Goal: Transaction & Acquisition: Purchase product/service

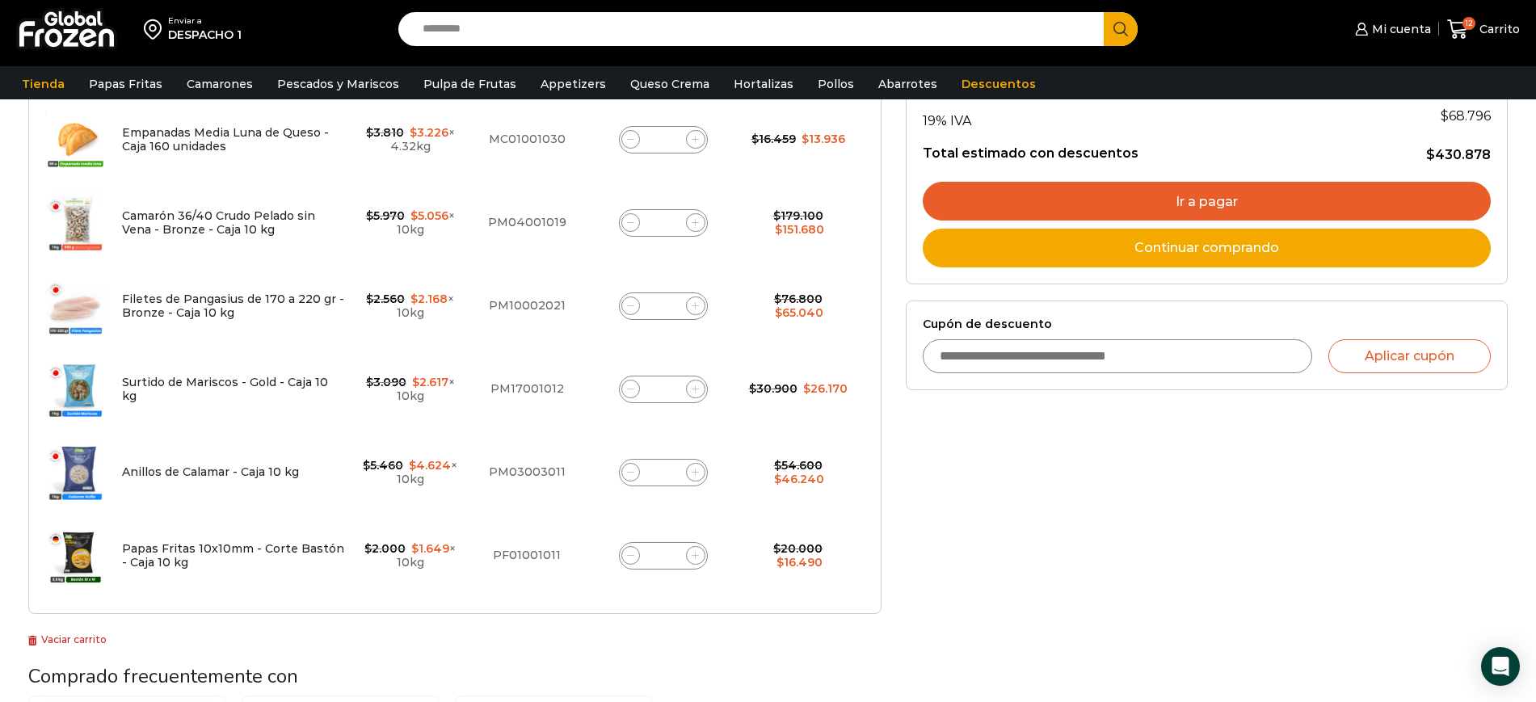
scroll to position [463, 0]
click at [694, 555] on icon at bounding box center [695, 554] width 7 height 7
type input "*"
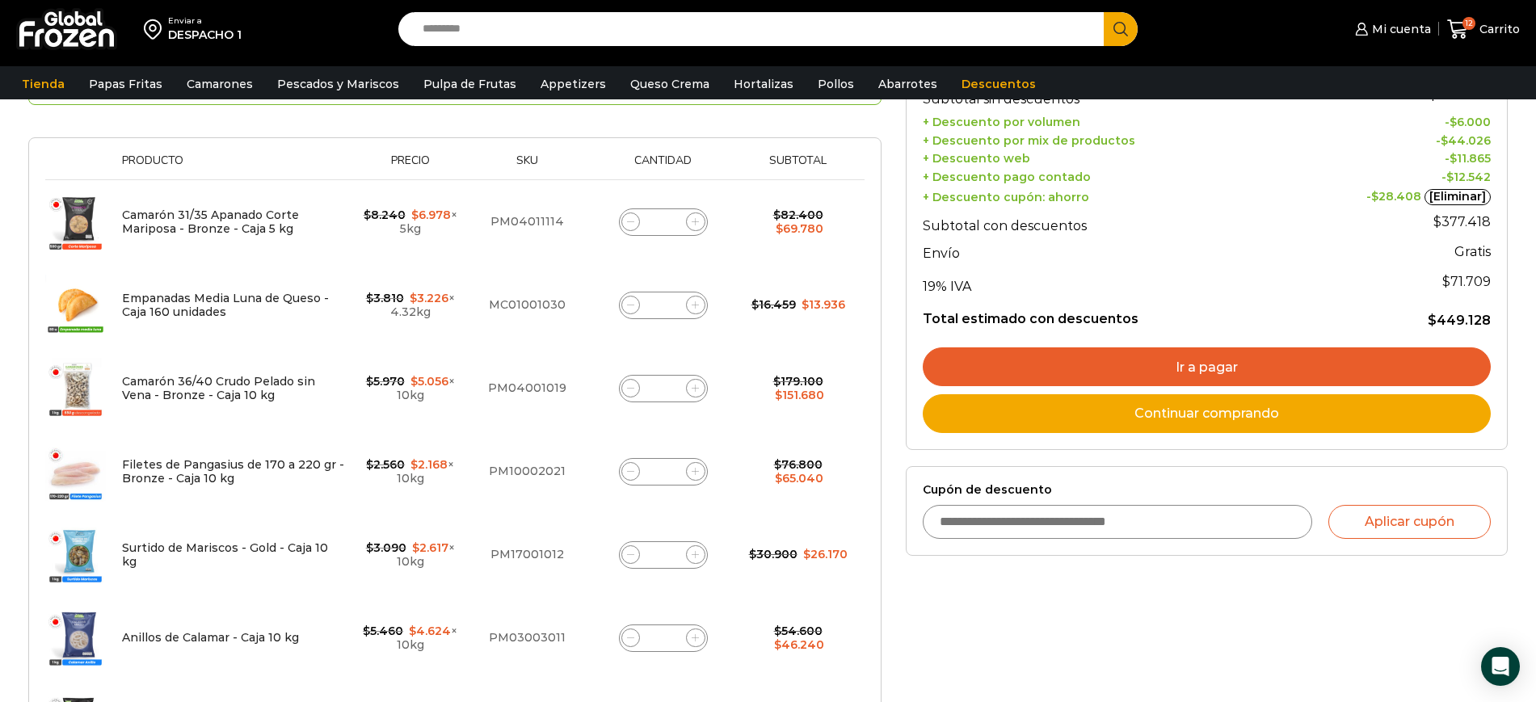
scroll to position [296, 0]
click at [701, 222] on span at bounding box center [695, 222] width 19 height 19
type input "*"
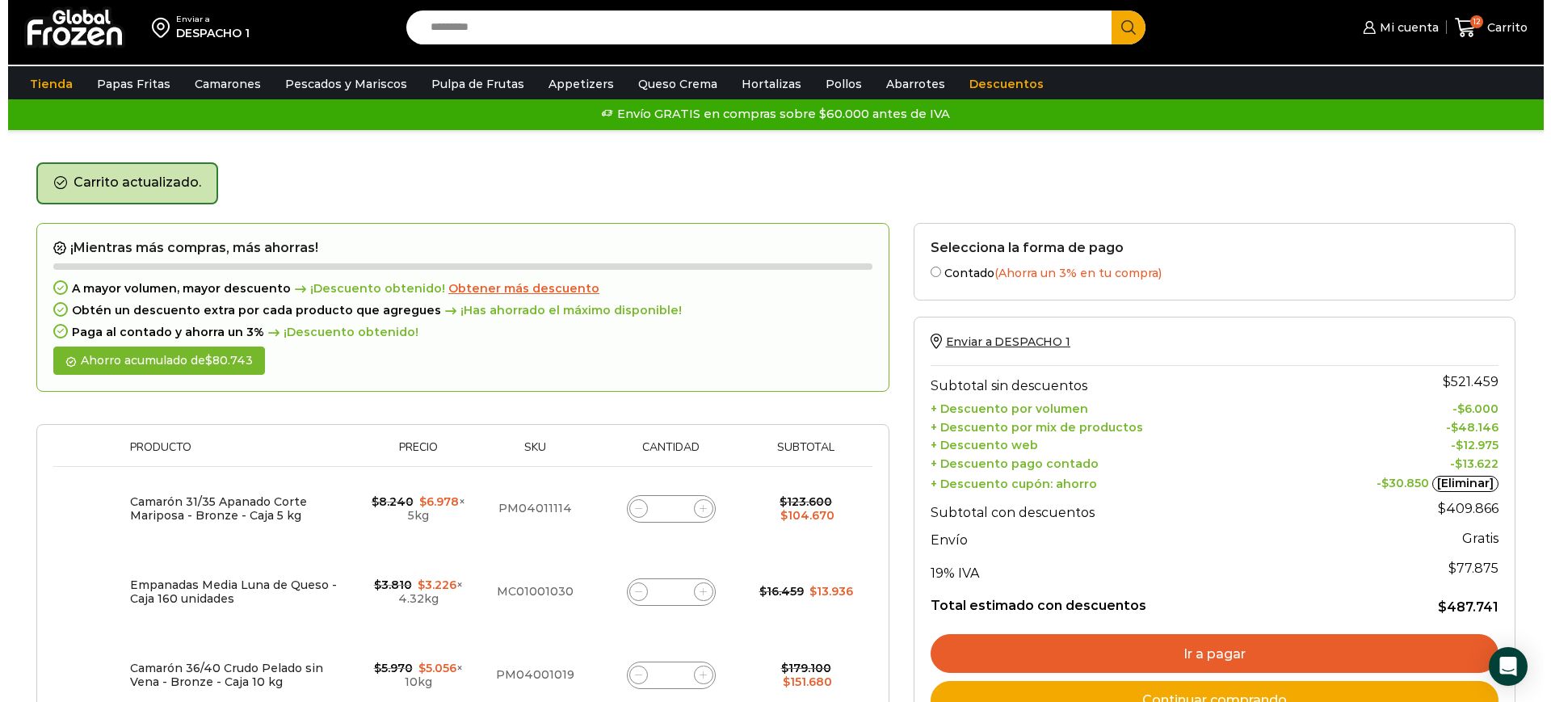
scroll to position [0, 0]
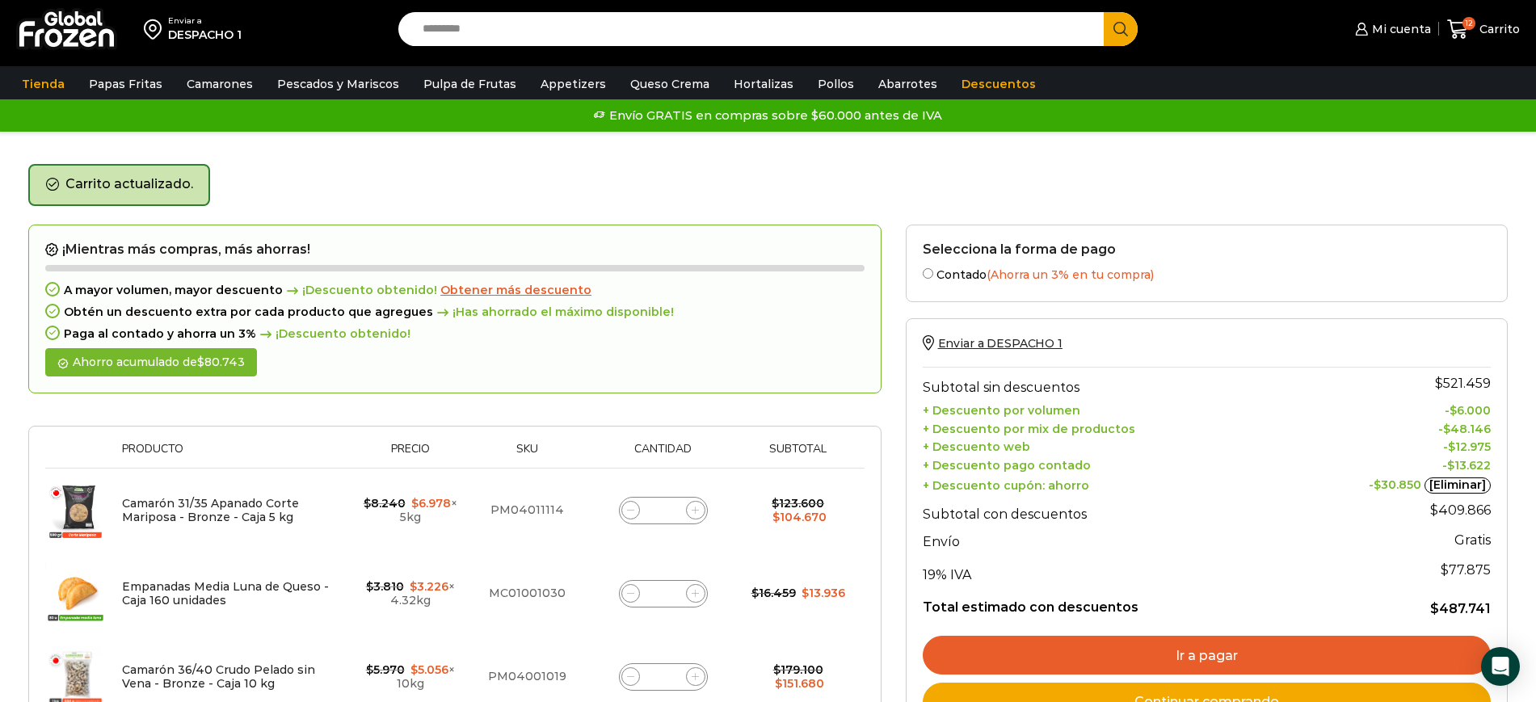
click at [523, 293] on span "Obtener más descuento" at bounding box center [515, 290] width 151 height 15
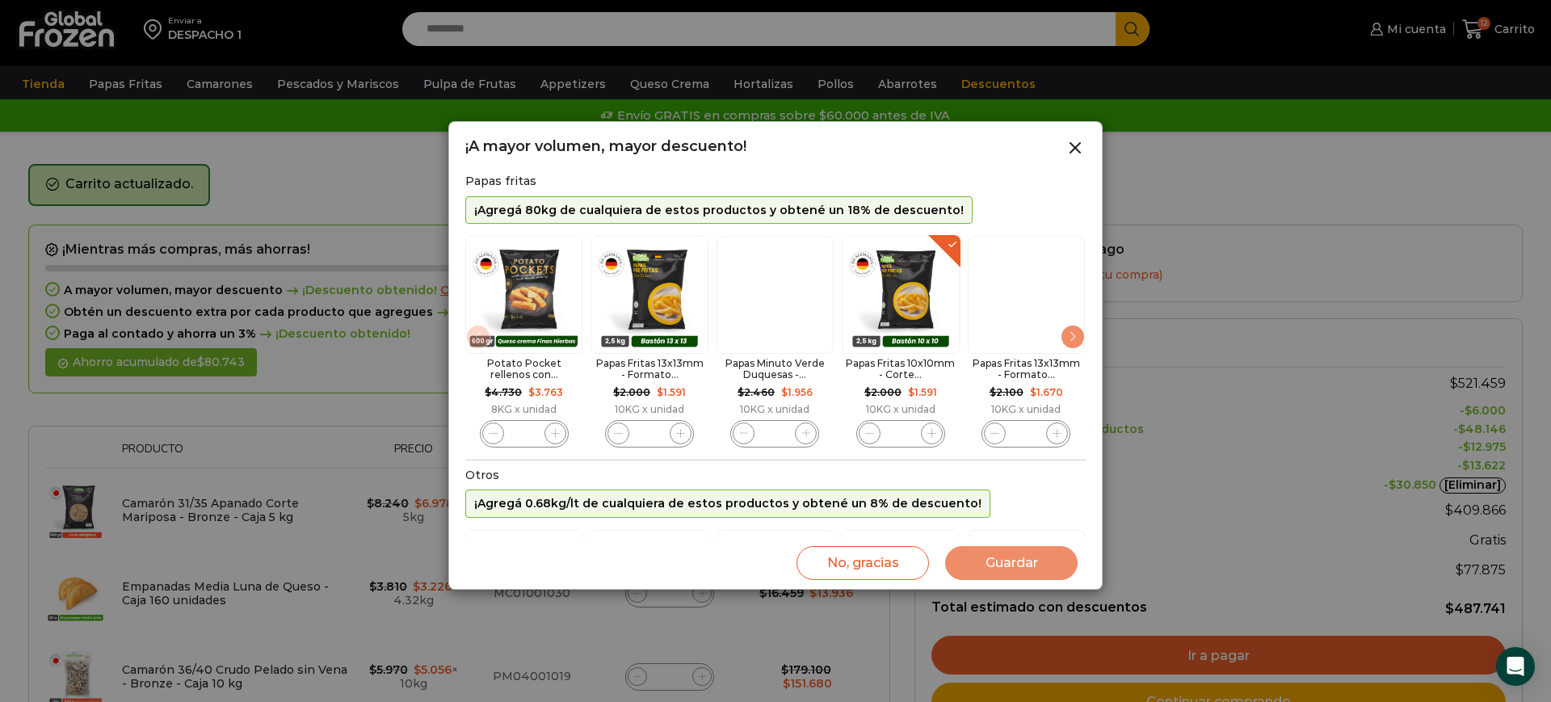
click at [1072, 349] on div "Next slide" at bounding box center [1073, 337] width 26 height 26
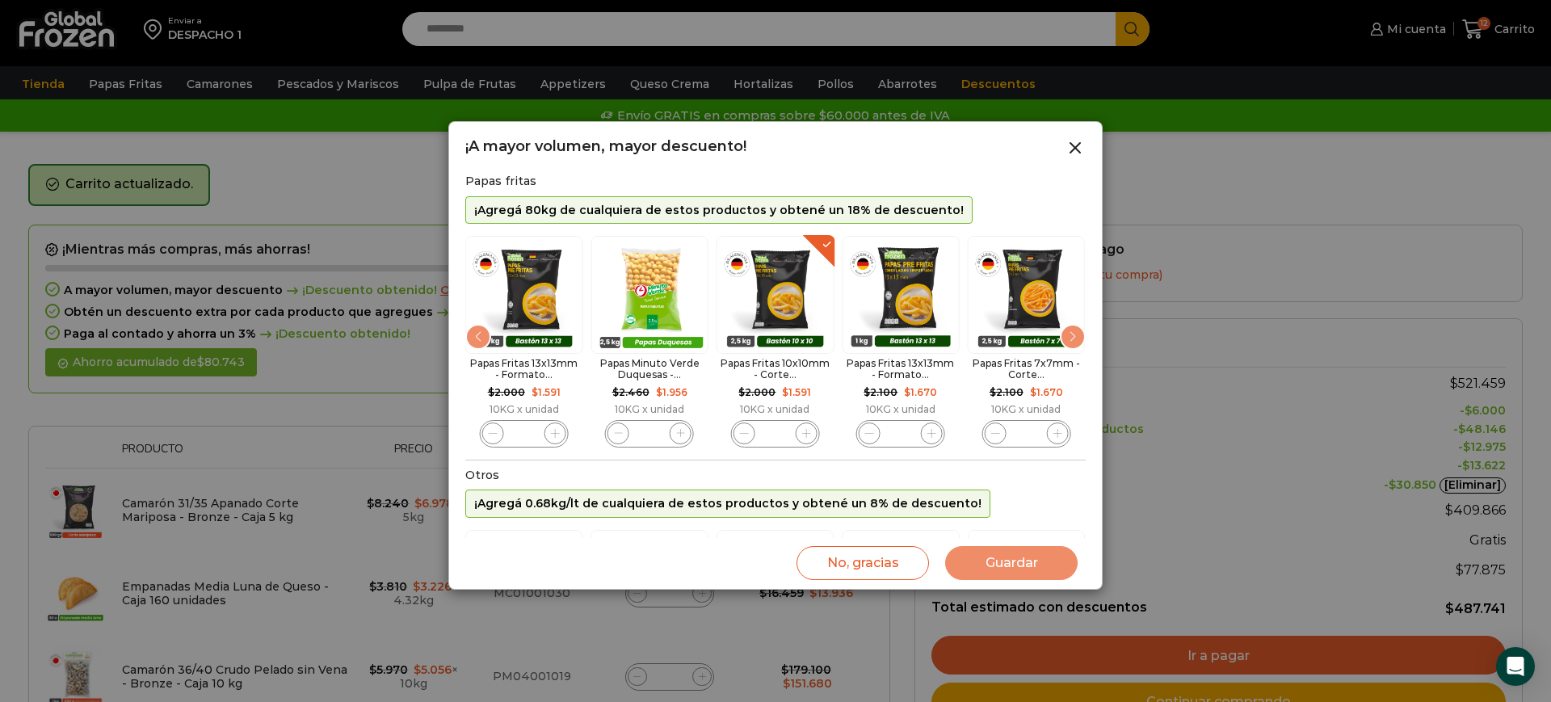
click at [798, 433] on span "4 / 10" at bounding box center [806, 434] width 22 height 22
type input "*"
click at [1038, 566] on button "Guardar" at bounding box center [1011, 563] width 133 height 34
click at [1042, 567] on button "Guardar" at bounding box center [1011, 563] width 133 height 34
click at [1211, 112] on div at bounding box center [775, 351] width 1551 height 702
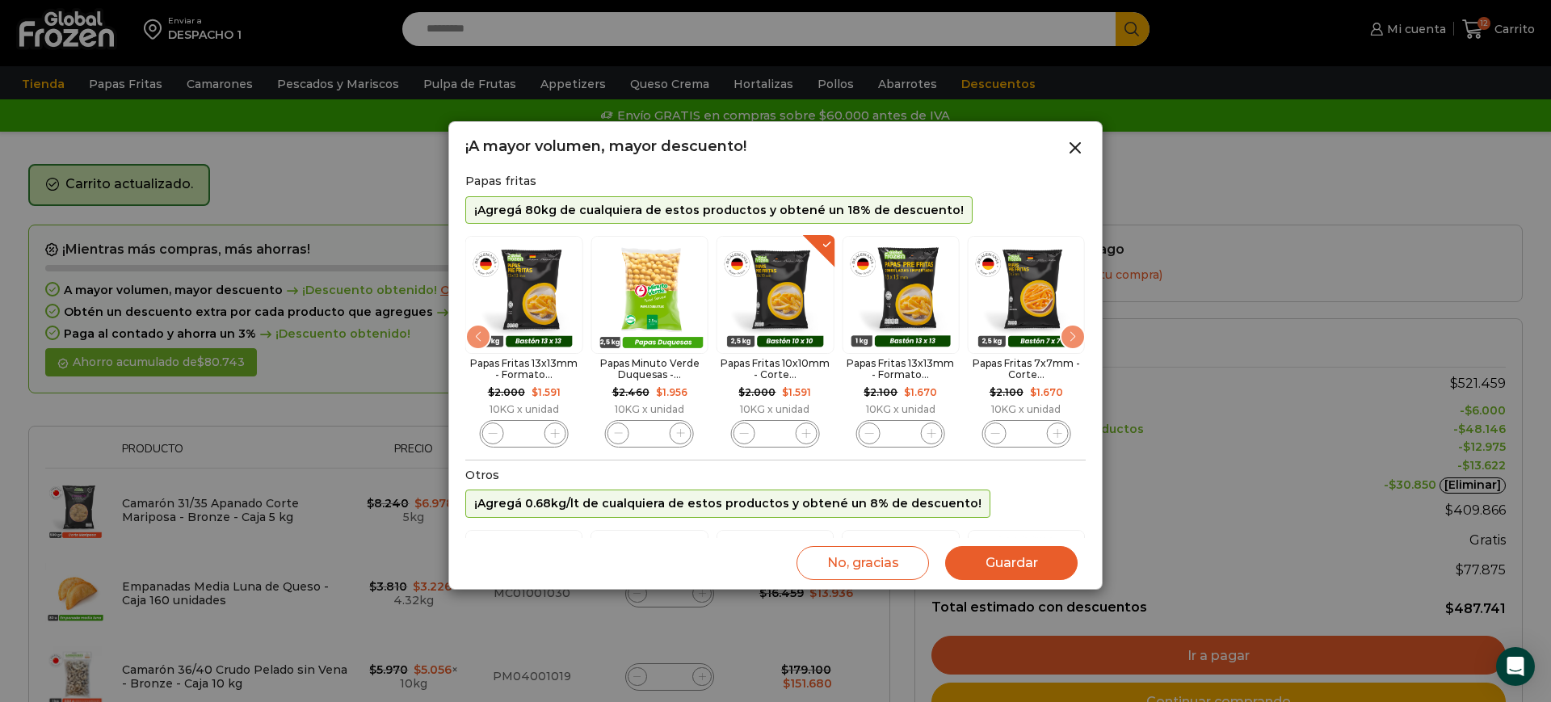
click at [1001, 554] on button "Guardar" at bounding box center [1011, 563] width 133 height 34
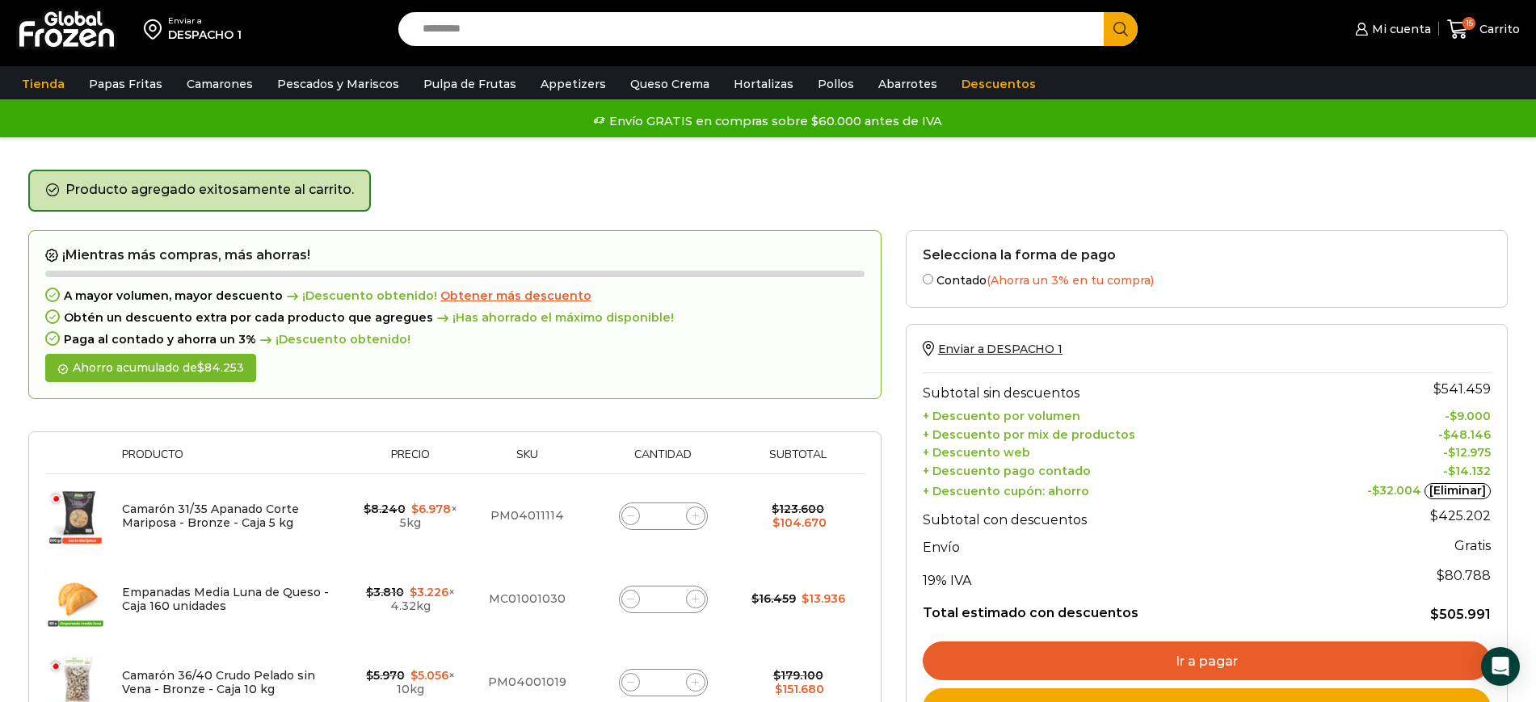
scroll to position [1, 0]
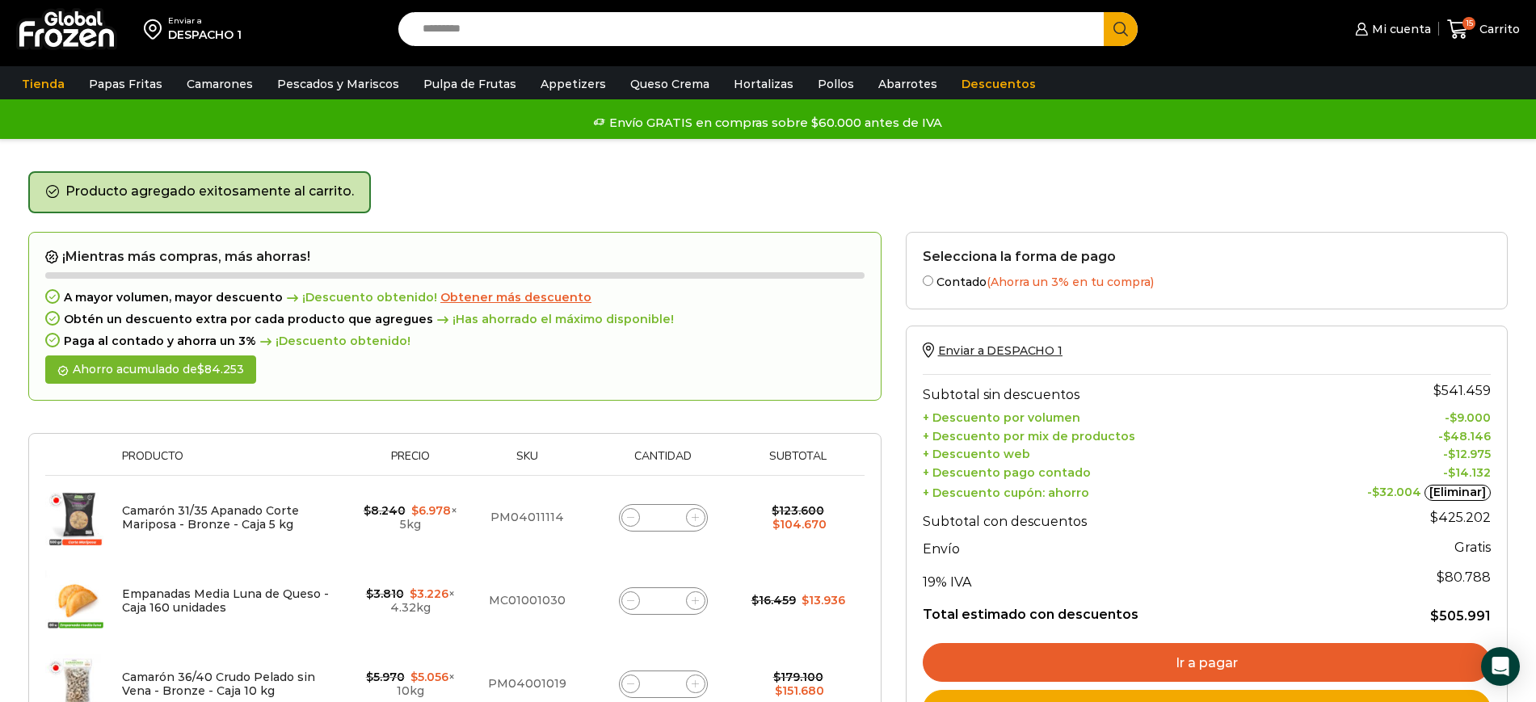
drag, startPoint x: 509, startPoint y: 294, endPoint x: 531, endPoint y: 302, distance: 23.3
click at [509, 293] on span "Obtener más descuento" at bounding box center [515, 297] width 151 height 15
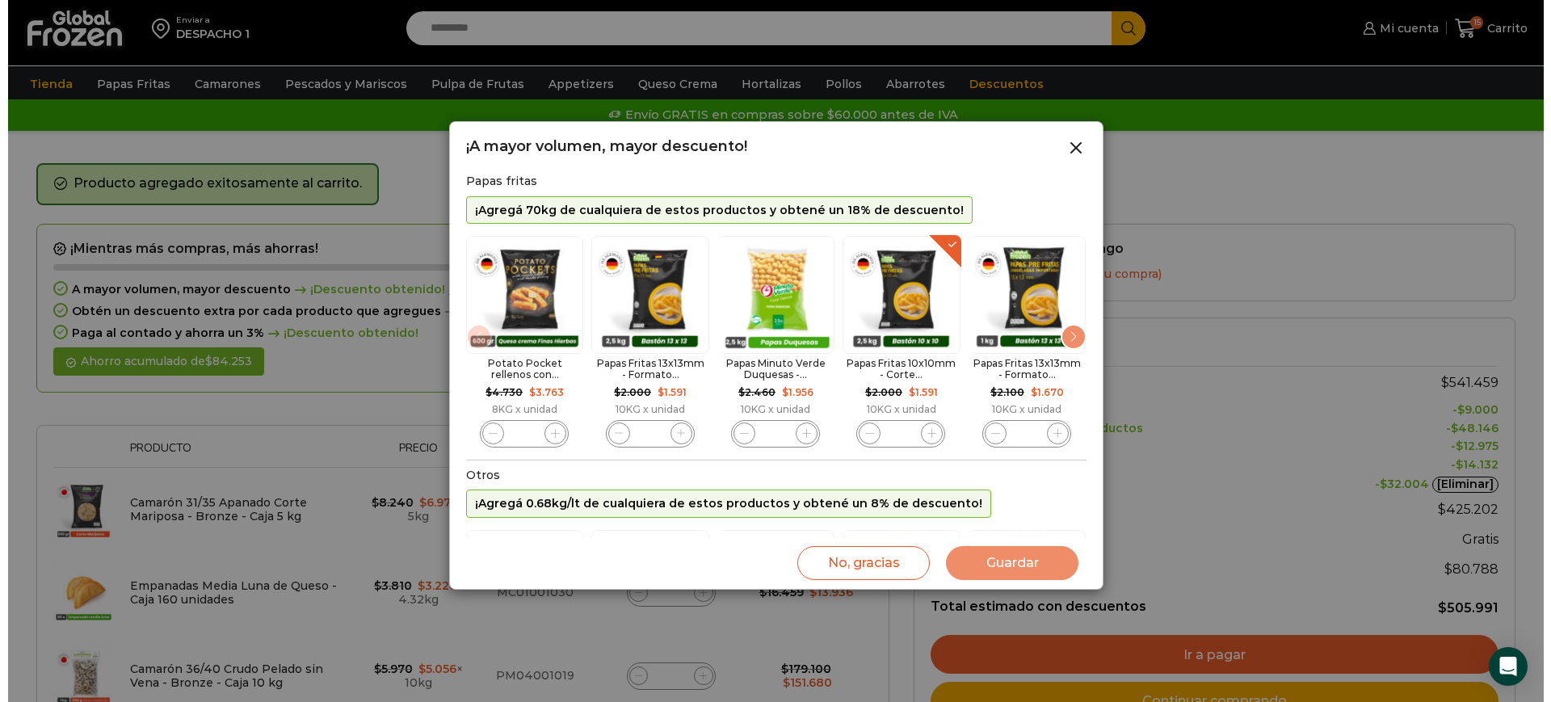
scroll to position [0, 0]
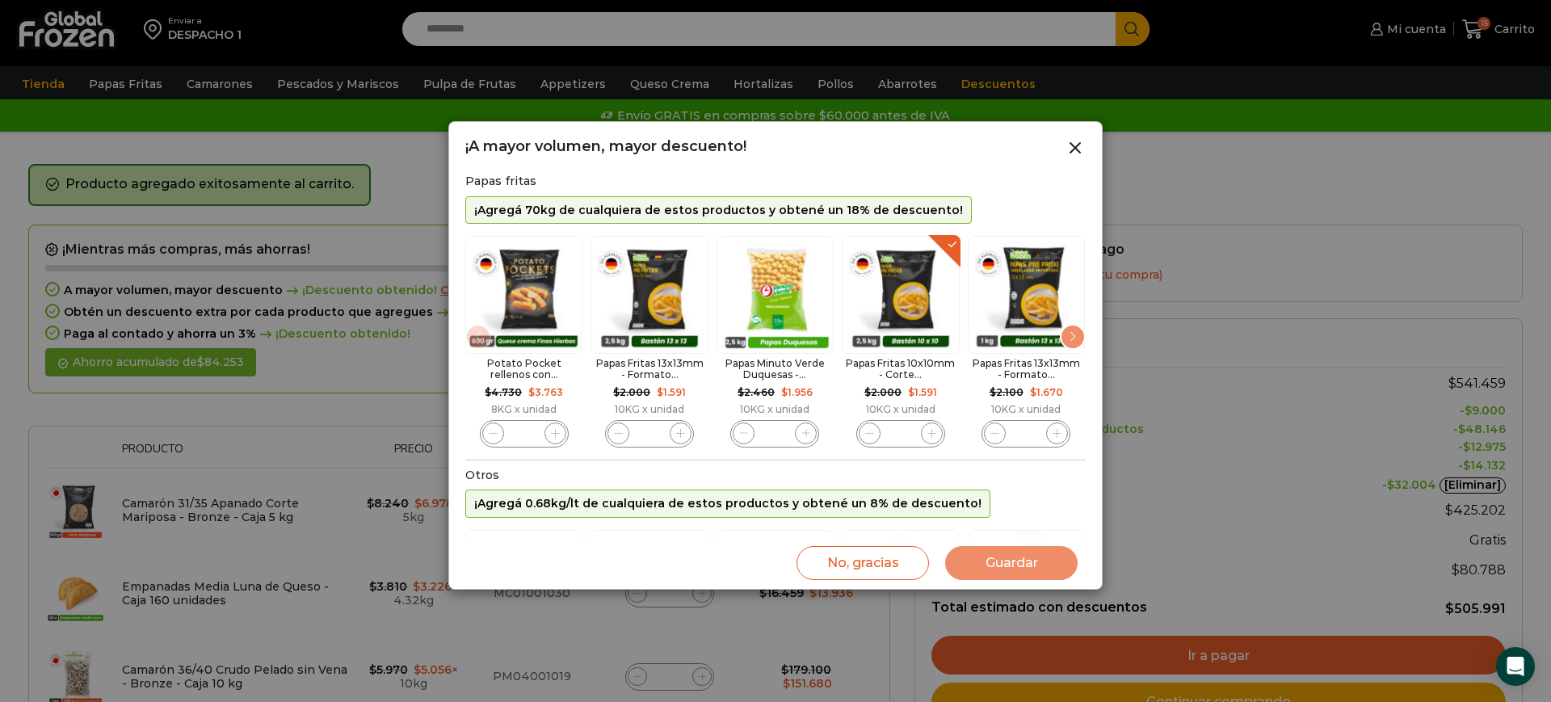
click at [1072, 339] on div "Next slide" at bounding box center [1073, 337] width 26 height 26
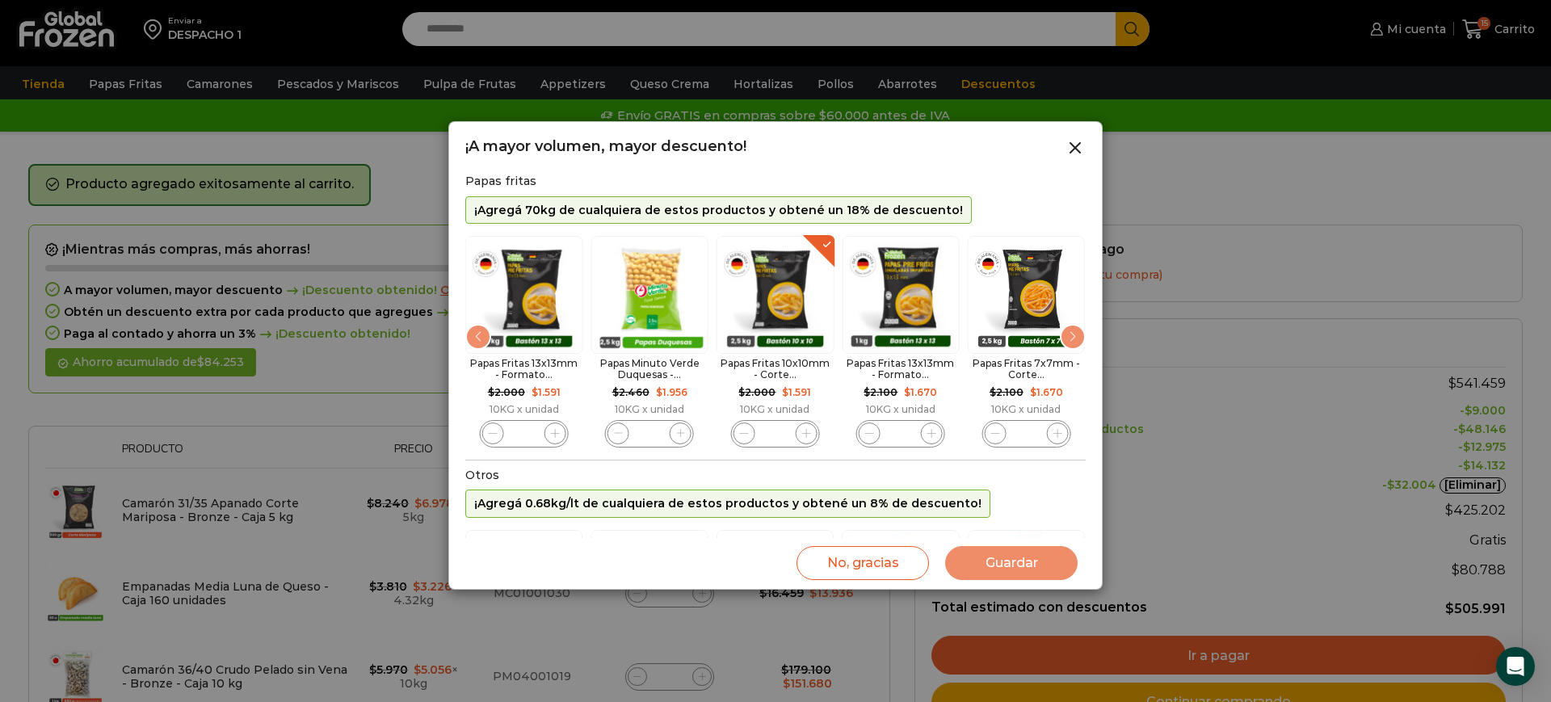
click at [1072, 339] on div "Next slide" at bounding box center [1073, 337] width 26 height 26
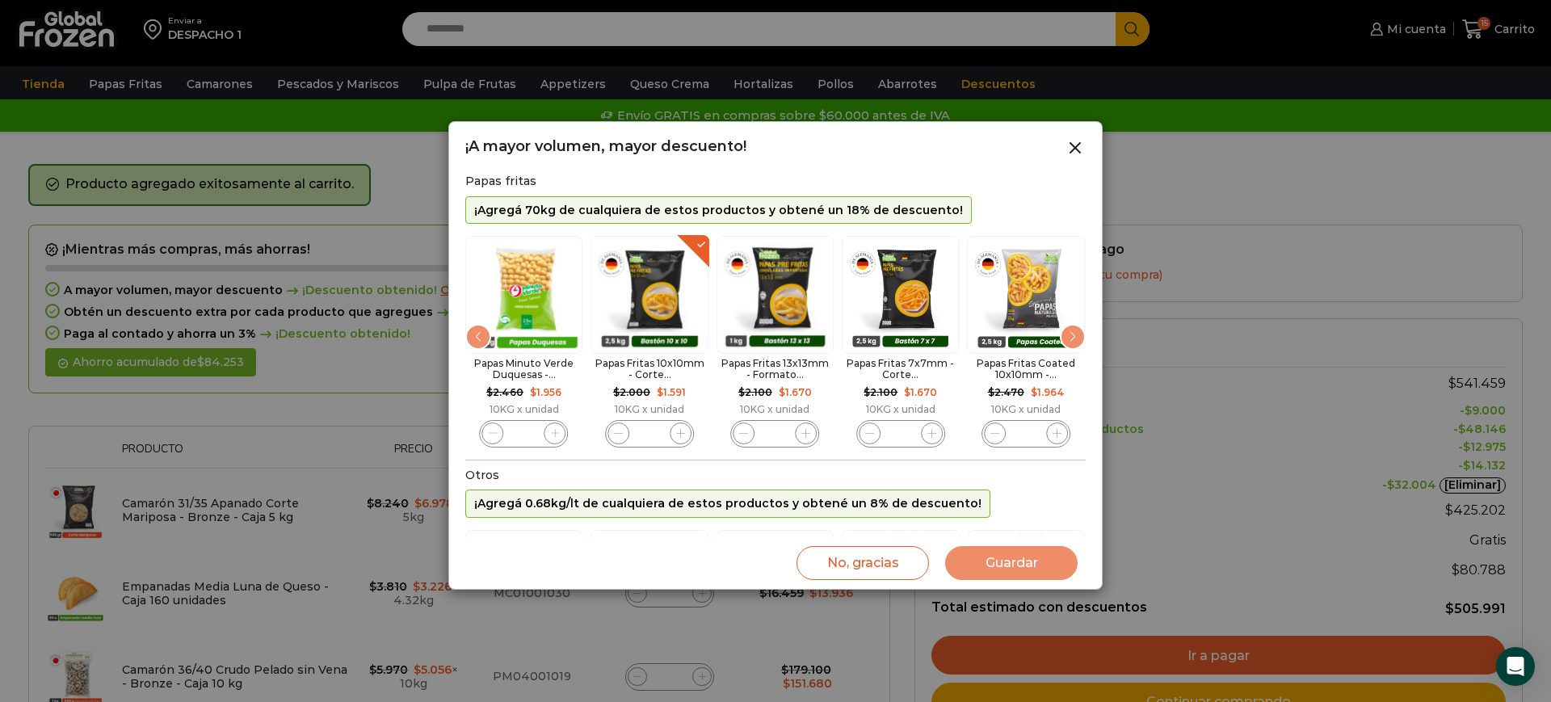
click at [933, 432] on icon "6 / 10" at bounding box center [932, 433] width 9 height 9
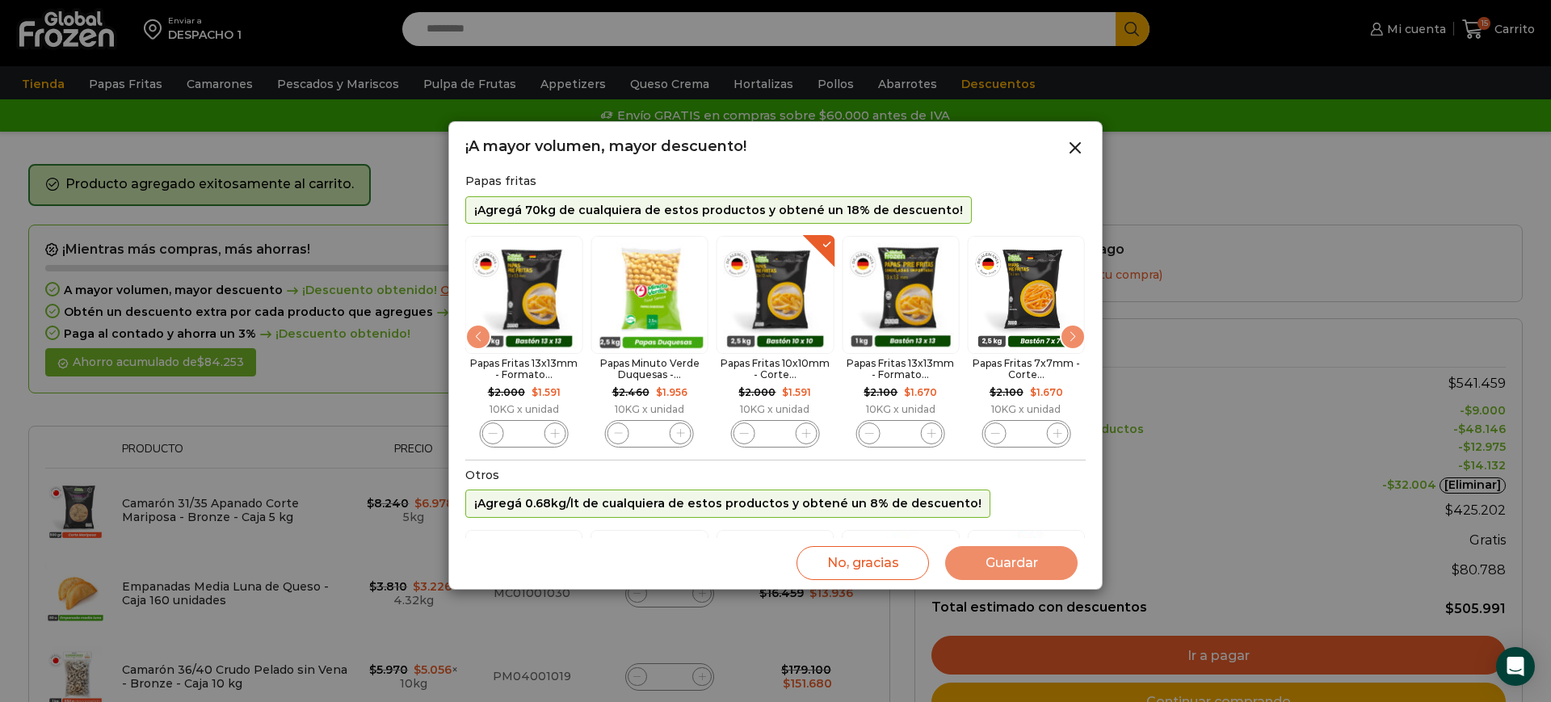
click at [933, 432] on div "Potato Pocket rellenos con... $ 4.730 Original price was: $4.730. $ 3.763 Curre…" at bounding box center [650, 342] width 621 height 220
click at [1075, 336] on div "Next slide" at bounding box center [1073, 337] width 26 height 26
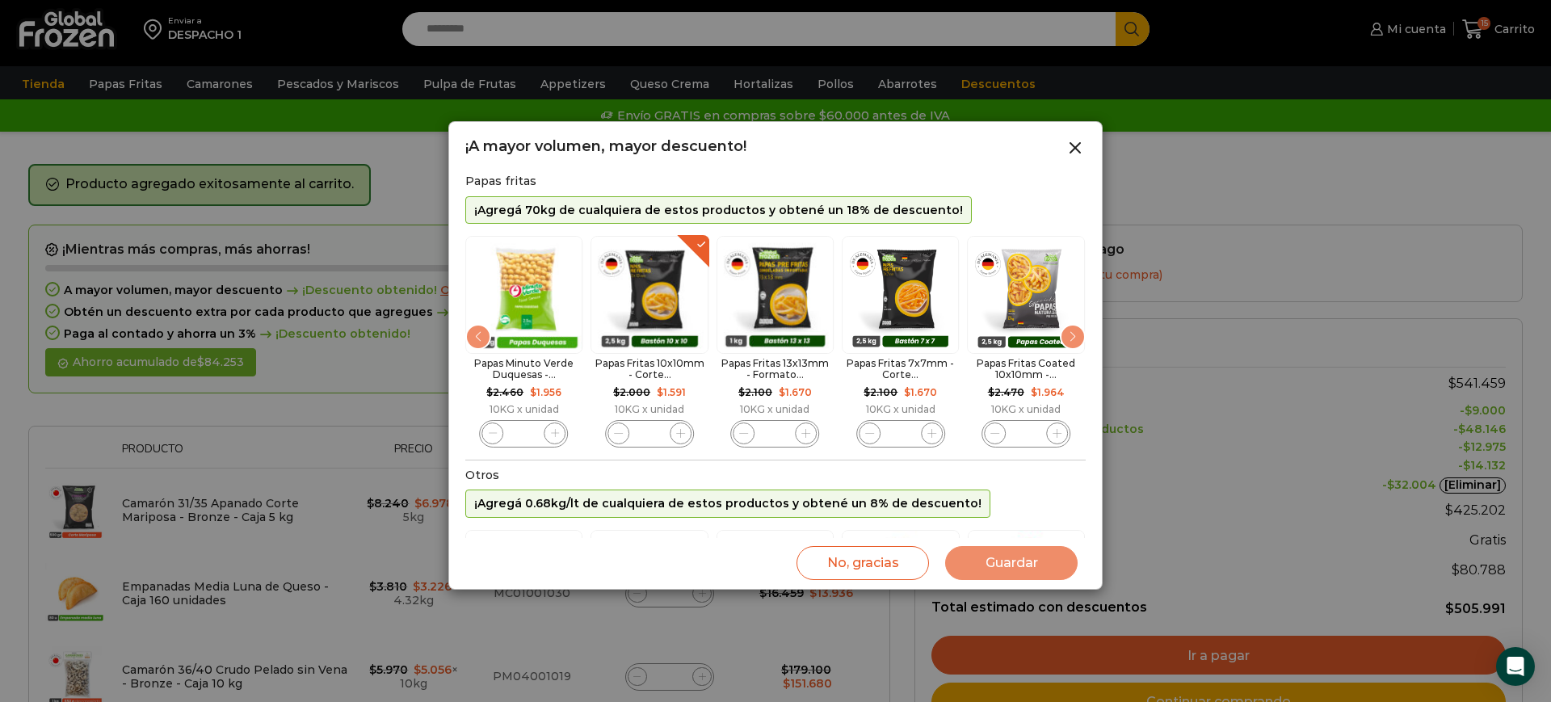
click at [932, 427] on span "6 / 10" at bounding box center [932, 434] width 22 height 22
click at [932, 429] on icon "6 / 10" at bounding box center [932, 433] width 9 height 9
type input "*"
click at [1067, 337] on div "Next slide" at bounding box center [1073, 337] width 26 height 26
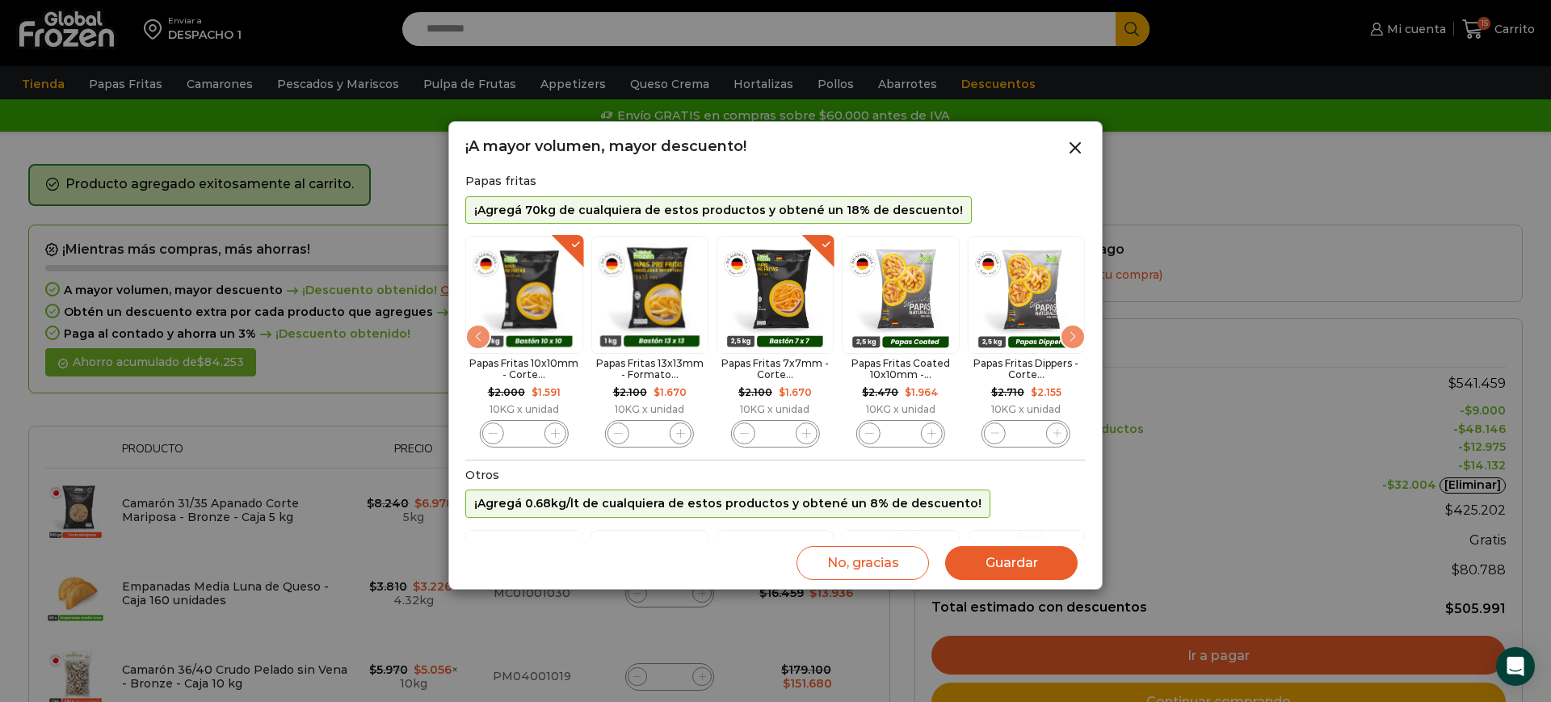
click at [1071, 343] on div "Next slide" at bounding box center [1073, 337] width 26 height 26
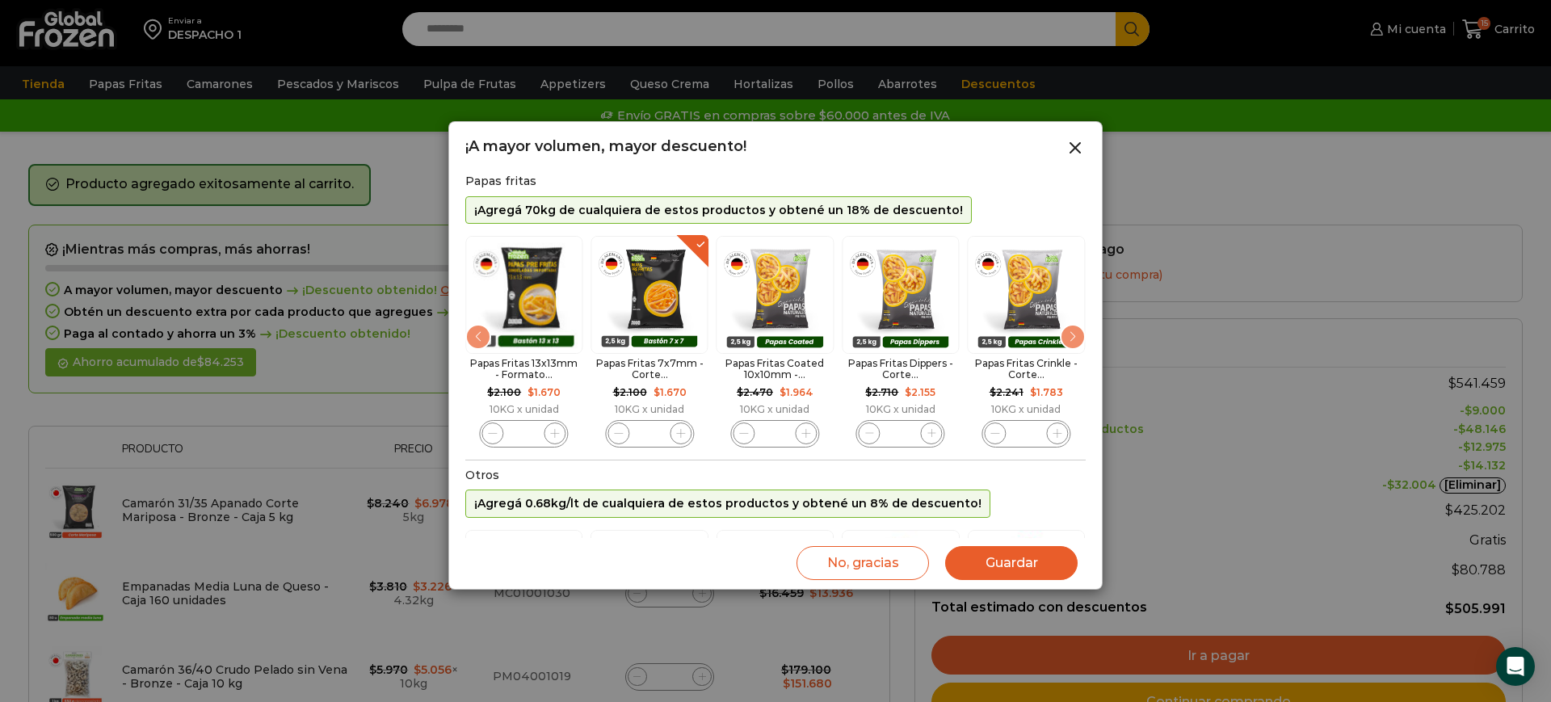
click at [1071, 343] on div "Next slide" at bounding box center [1073, 337] width 26 height 26
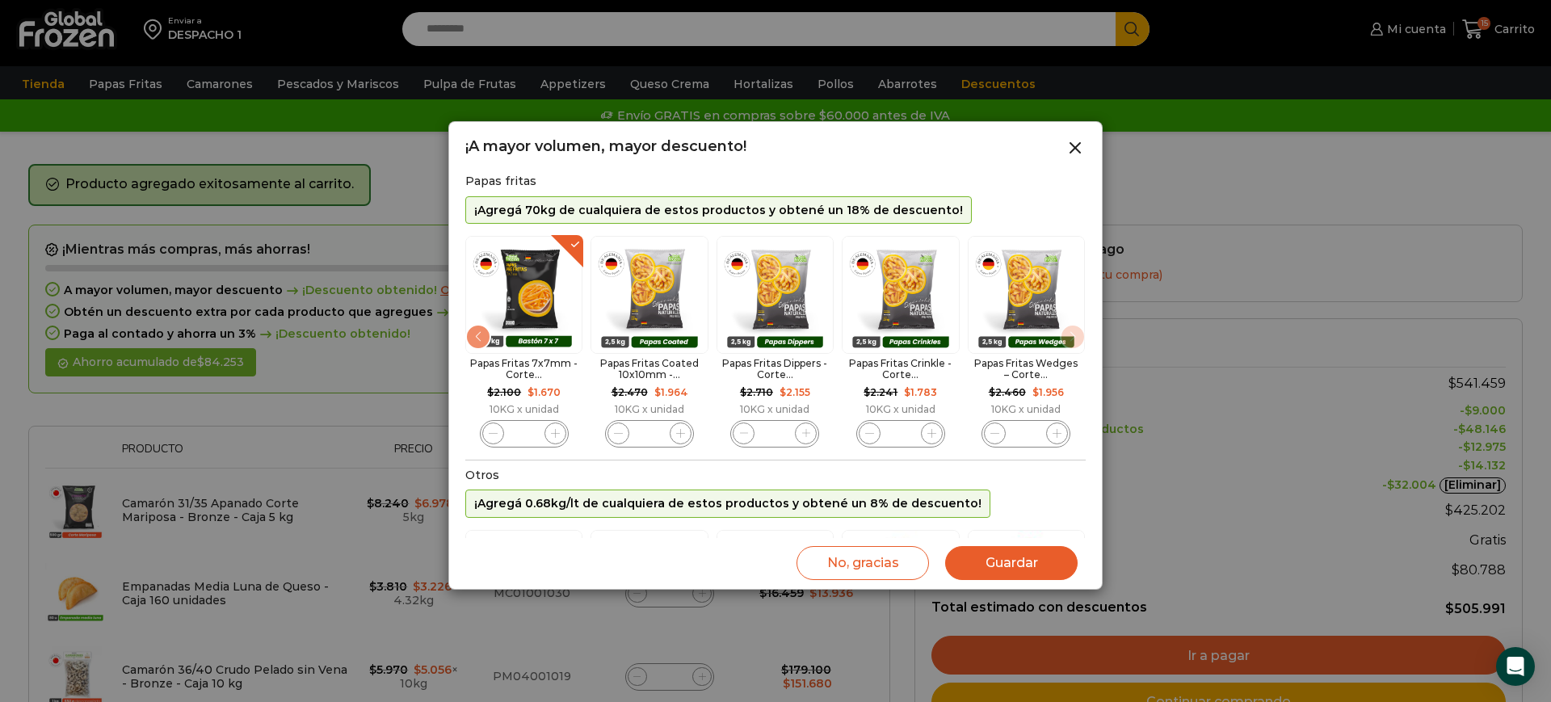
click at [1071, 343] on img "10 / 10" at bounding box center [1026, 294] width 117 height 117
click at [996, 562] on button "Guardar" at bounding box center [1011, 563] width 133 height 34
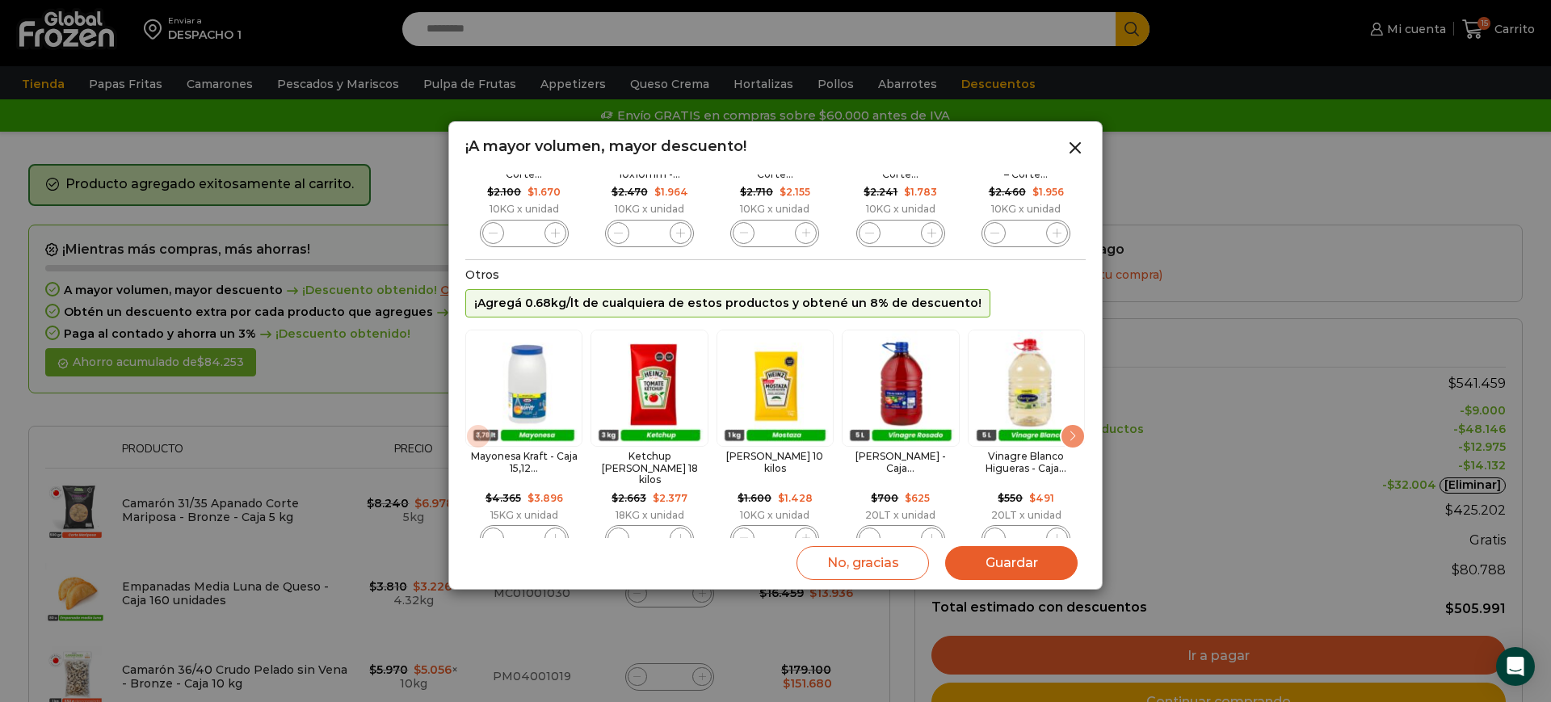
scroll to position [240, 0]
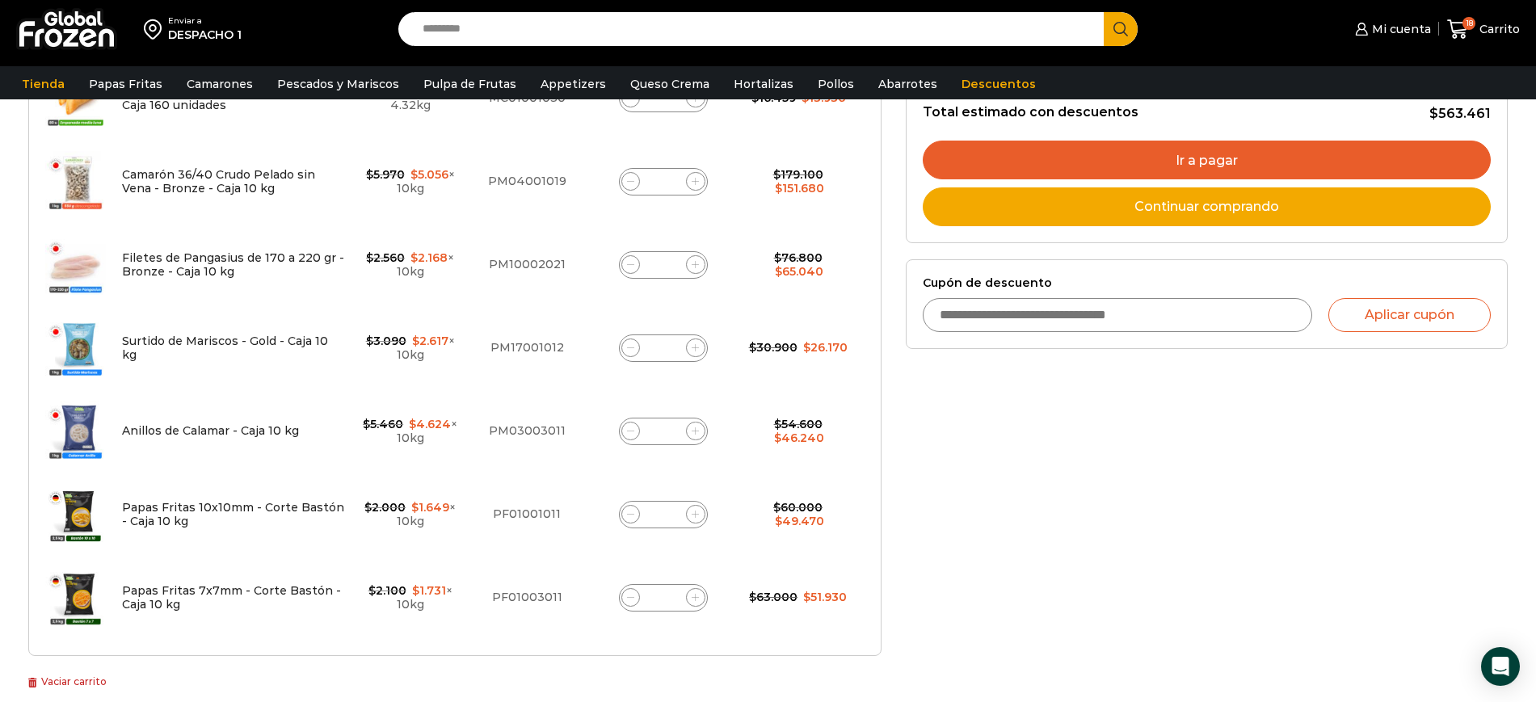
scroll to position [504, 0]
click at [628, 596] on icon at bounding box center [630, 596] width 7 height 7
type input "*"
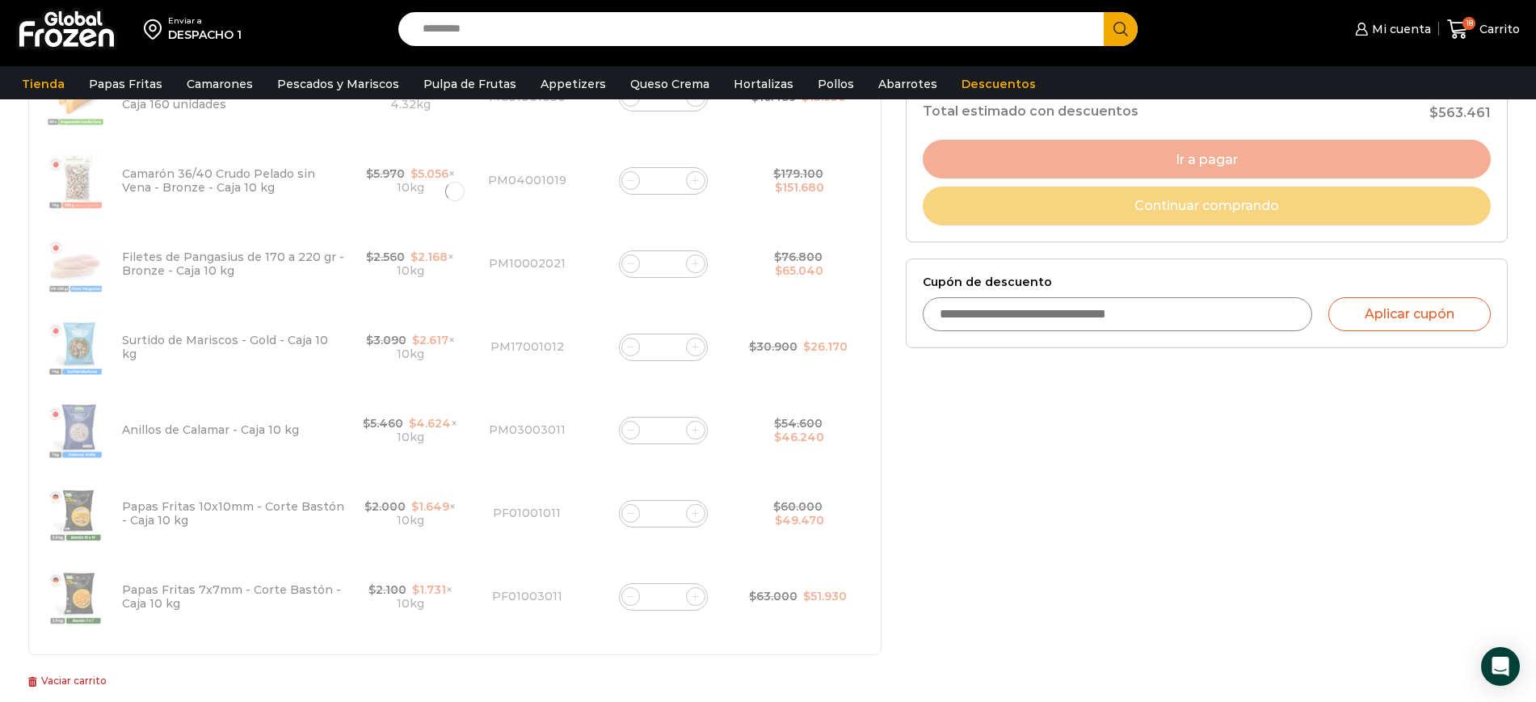
click at [628, 596] on div at bounding box center [454, 192] width 853 height 928
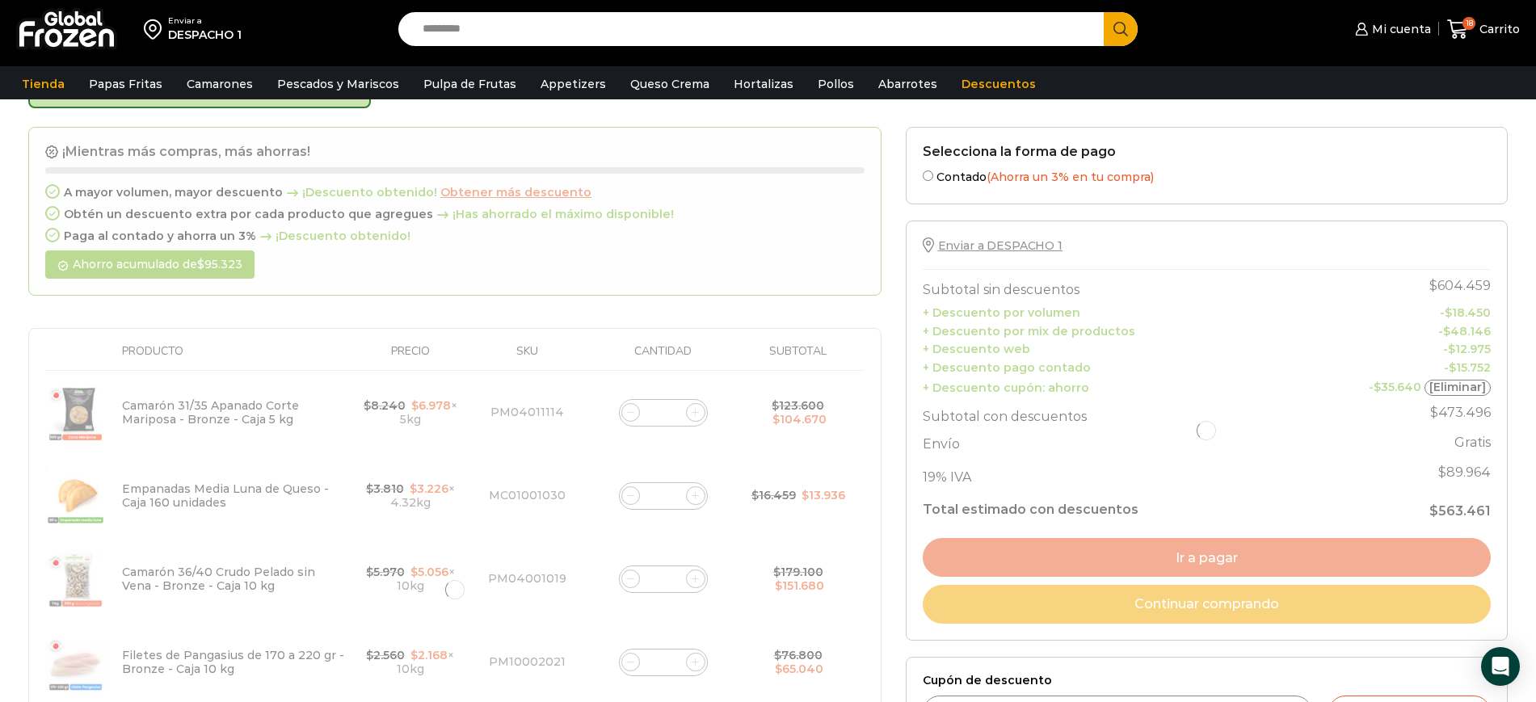
scroll to position [104, 0]
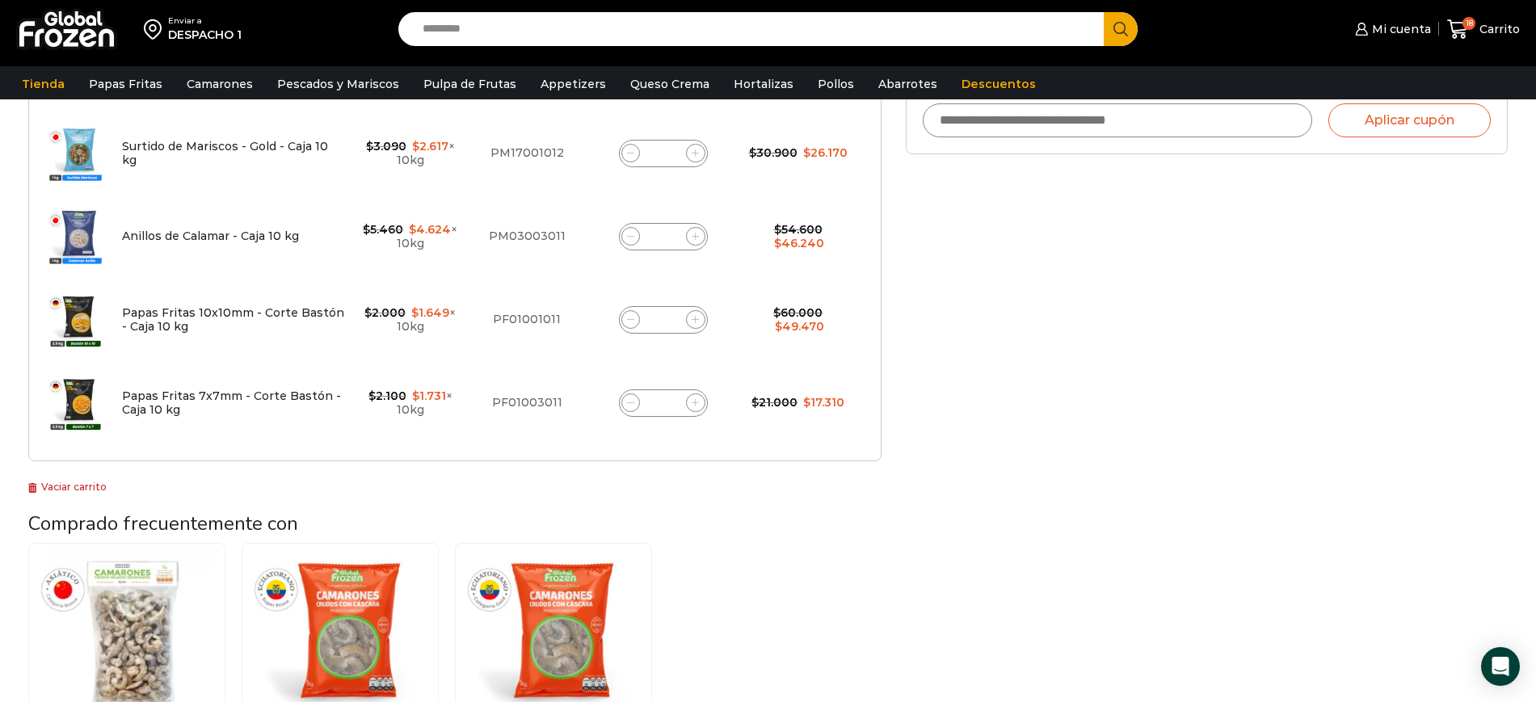
click at [693, 408] on span at bounding box center [695, 403] width 19 height 19
type input "*"
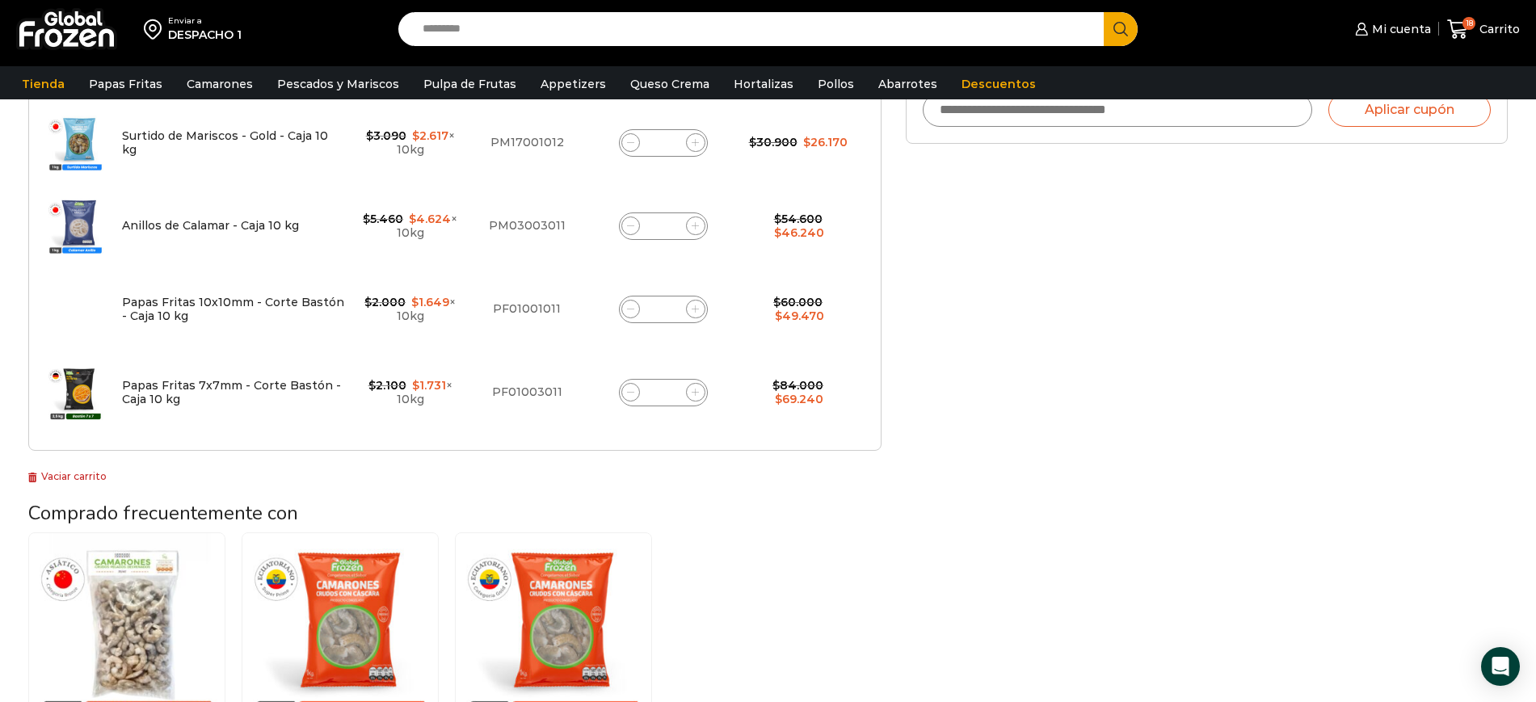
scroll to position [708, 0]
click at [627, 314] on span at bounding box center [630, 310] width 19 height 19
type input "*"
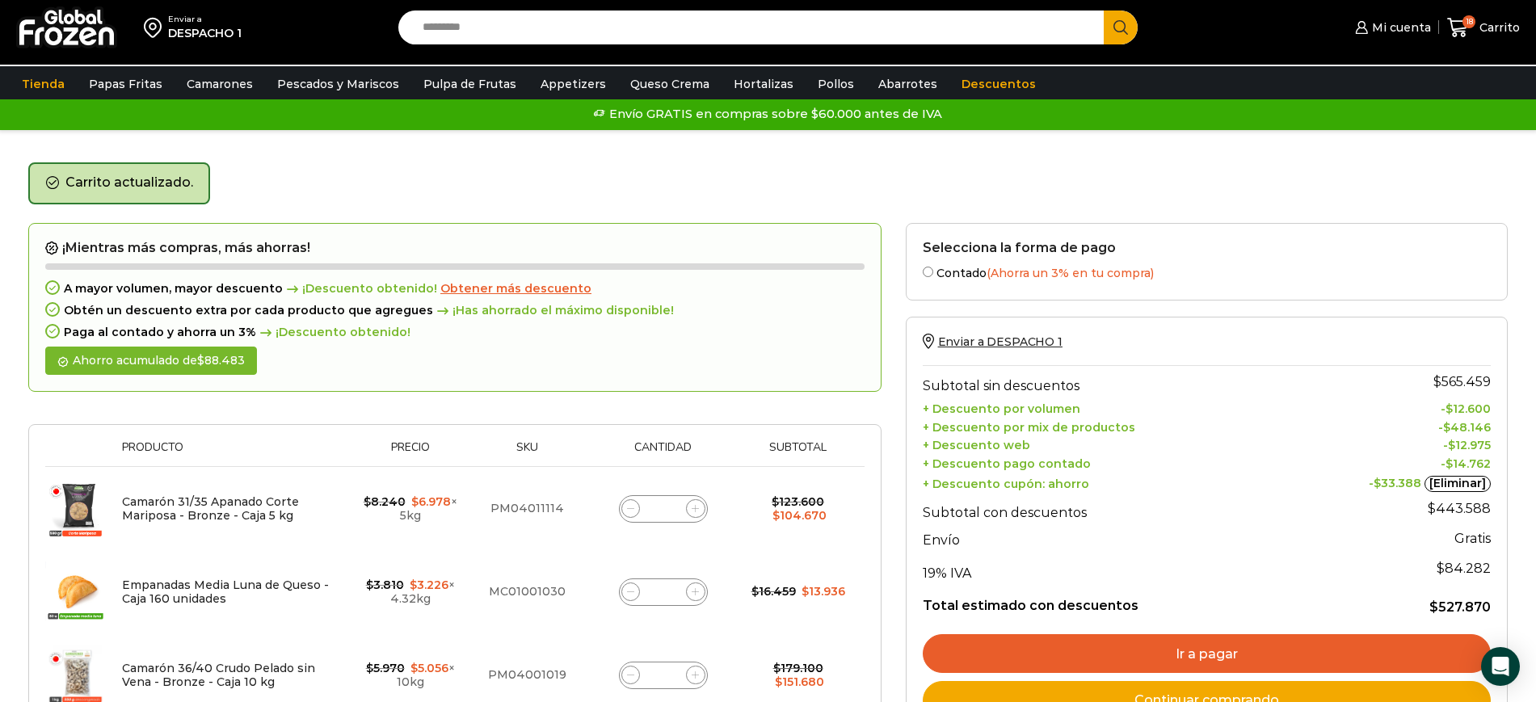
scroll to position [0, 0]
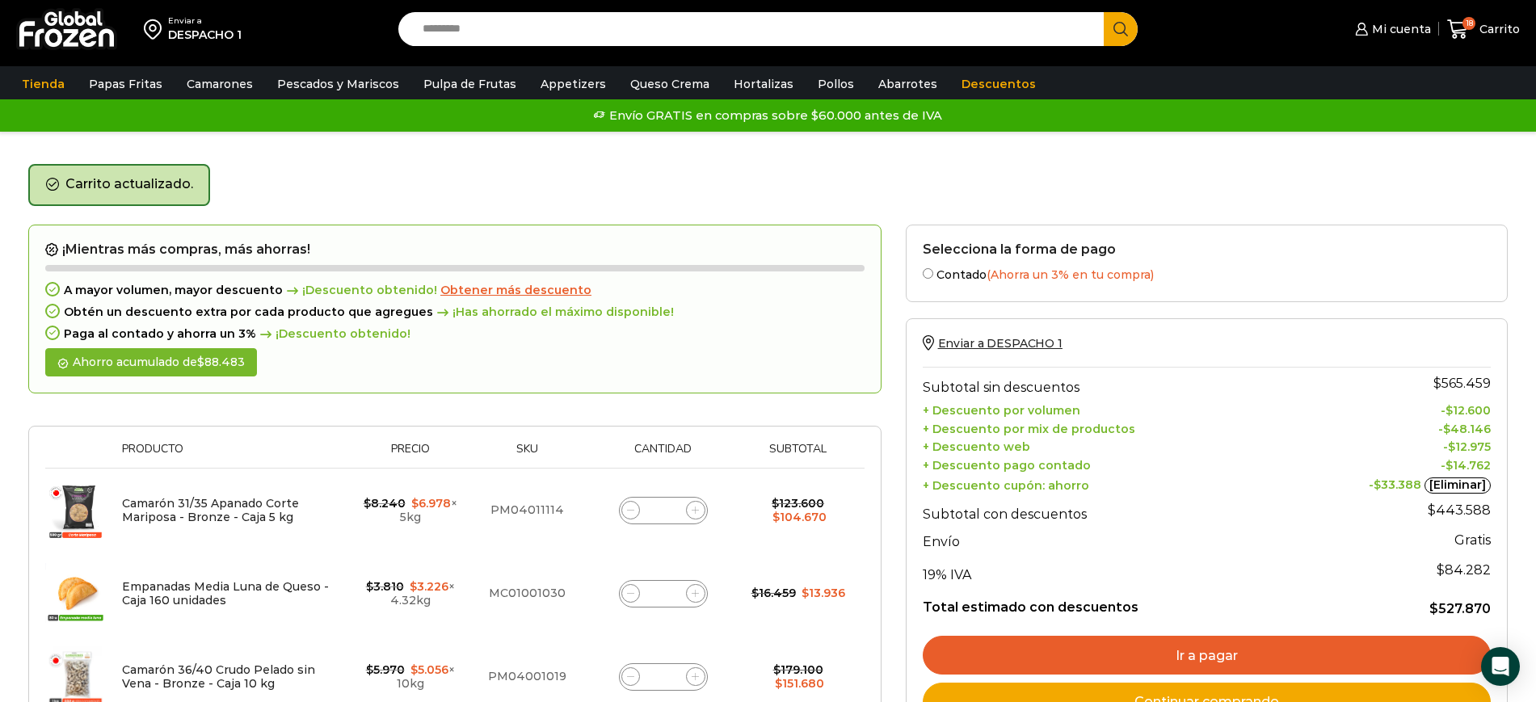
drag, startPoint x: 487, startPoint y: 286, endPoint x: 520, endPoint y: 290, distance: 32.6
click at [487, 286] on span "Obtener más descuento" at bounding box center [515, 290] width 151 height 15
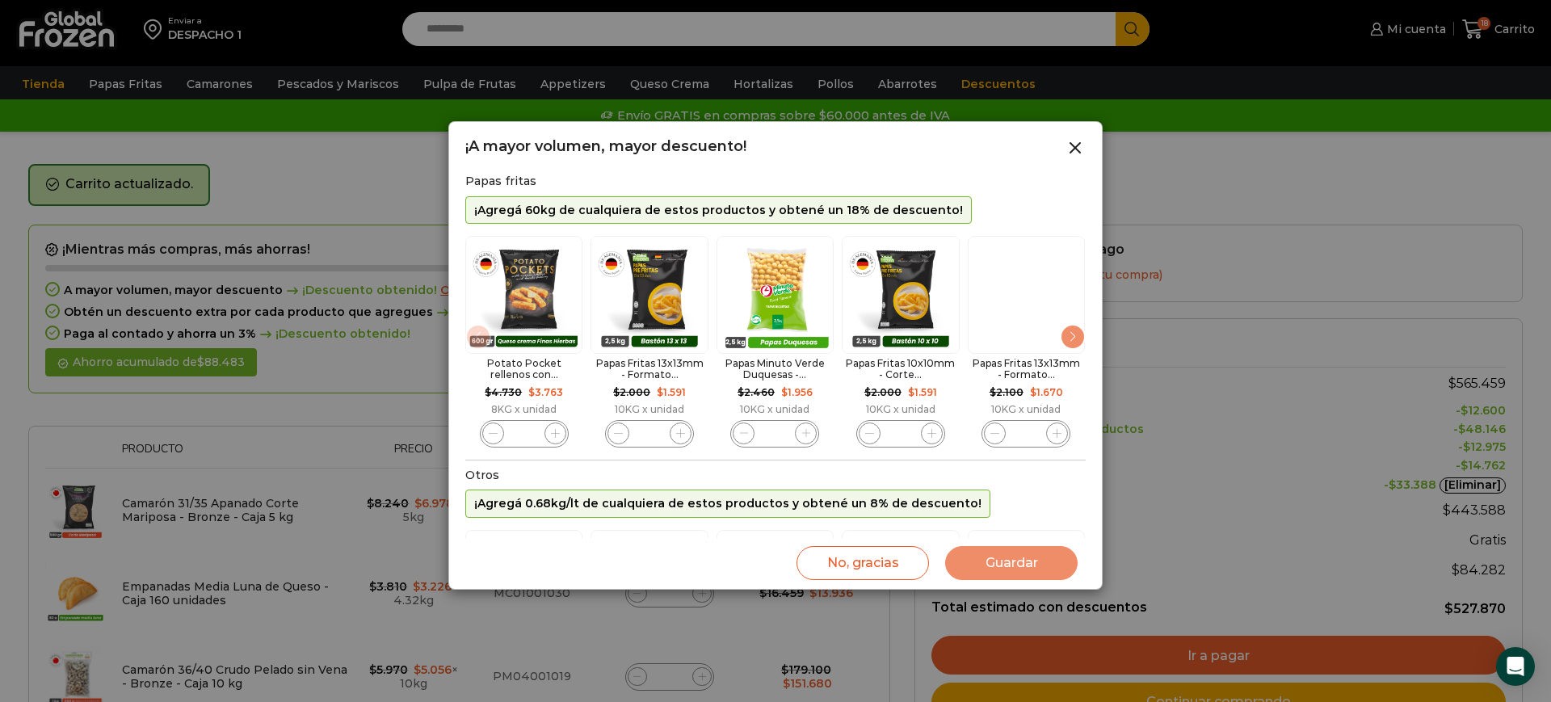
click at [1077, 341] on div "Next slide" at bounding box center [1073, 337] width 26 height 26
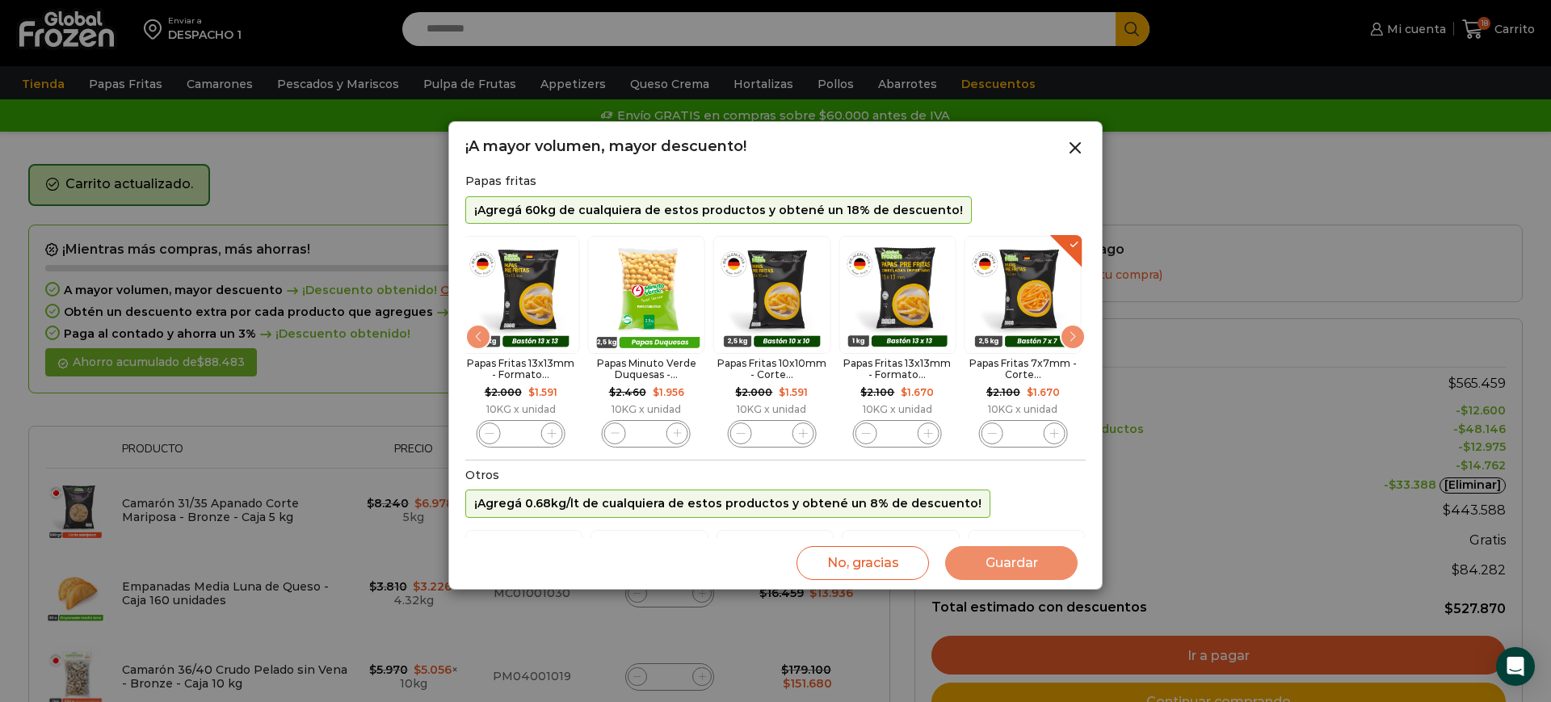
click at [1074, 342] on div "Next slide" at bounding box center [1073, 337] width 26 height 26
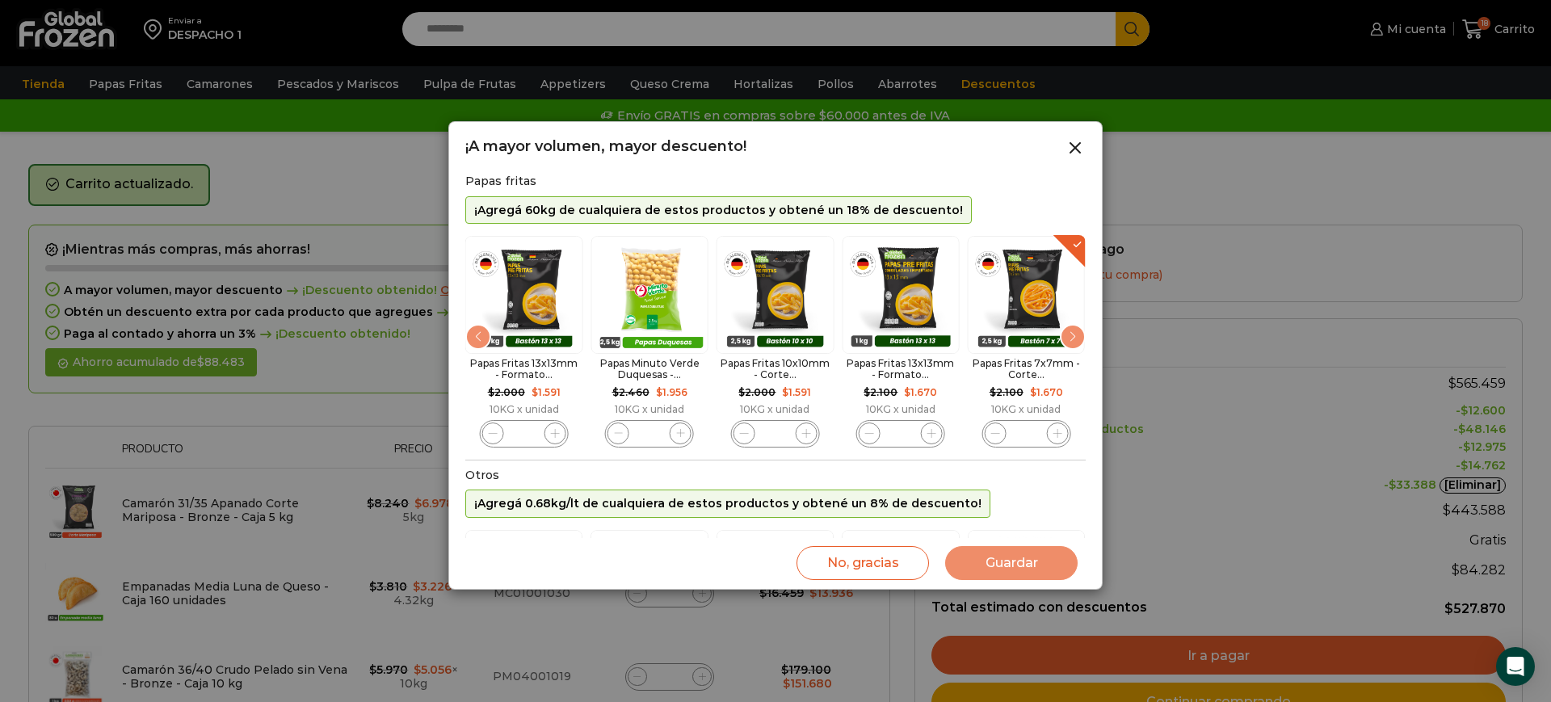
click at [1071, 343] on div "Next slide" at bounding box center [1073, 337] width 26 height 26
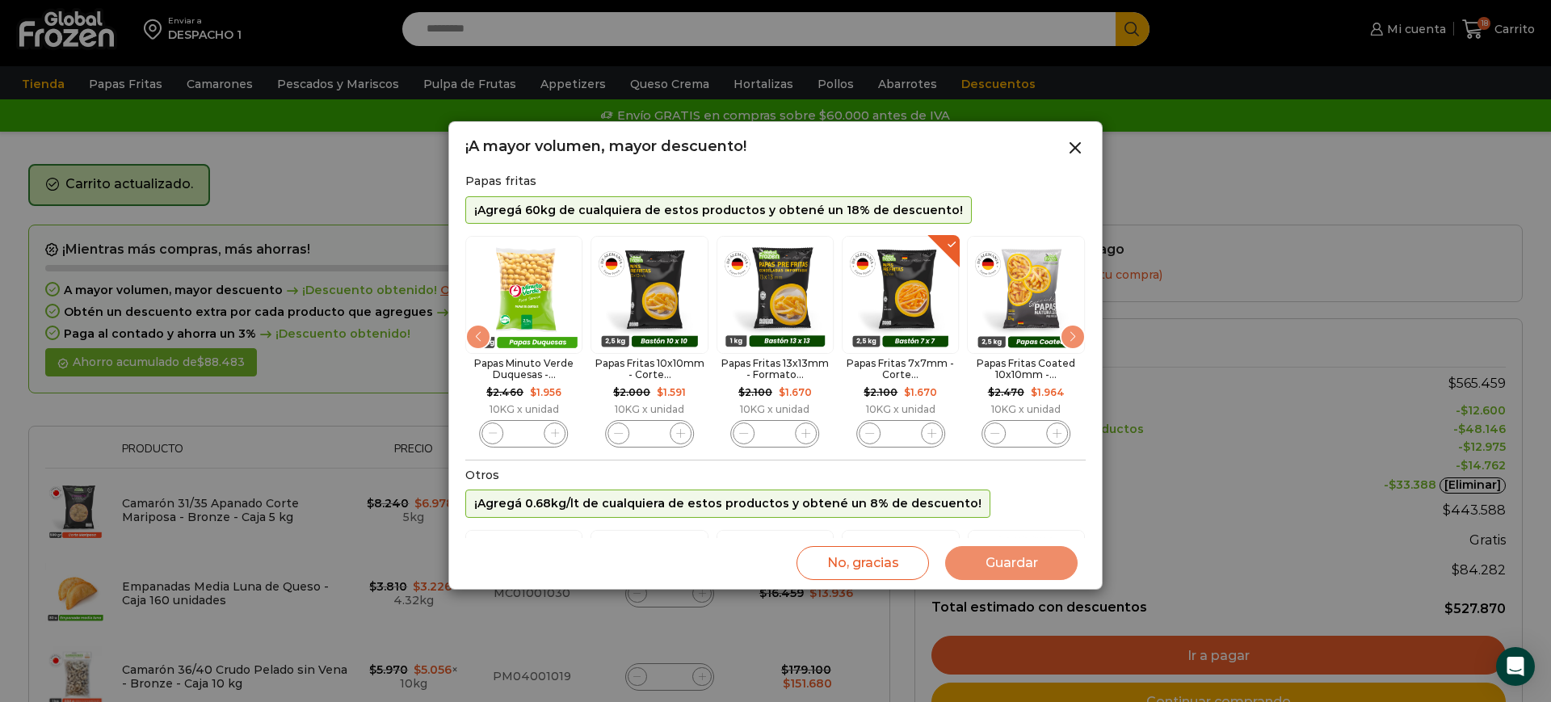
click at [1077, 339] on div "Next slide" at bounding box center [1073, 337] width 26 height 26
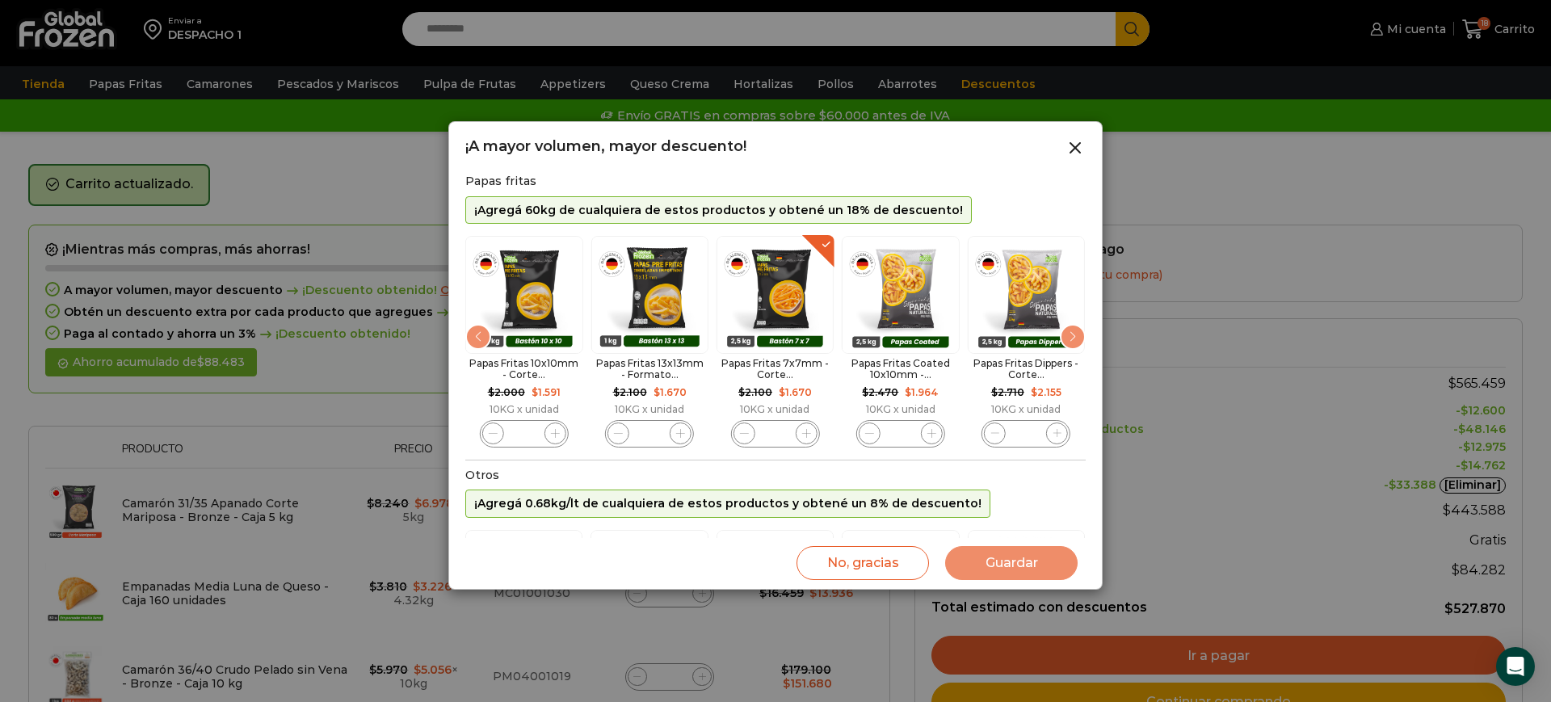
click at [1077, 339] on div "Next slide" at bounding box center [1073, 337] width 26 height 26
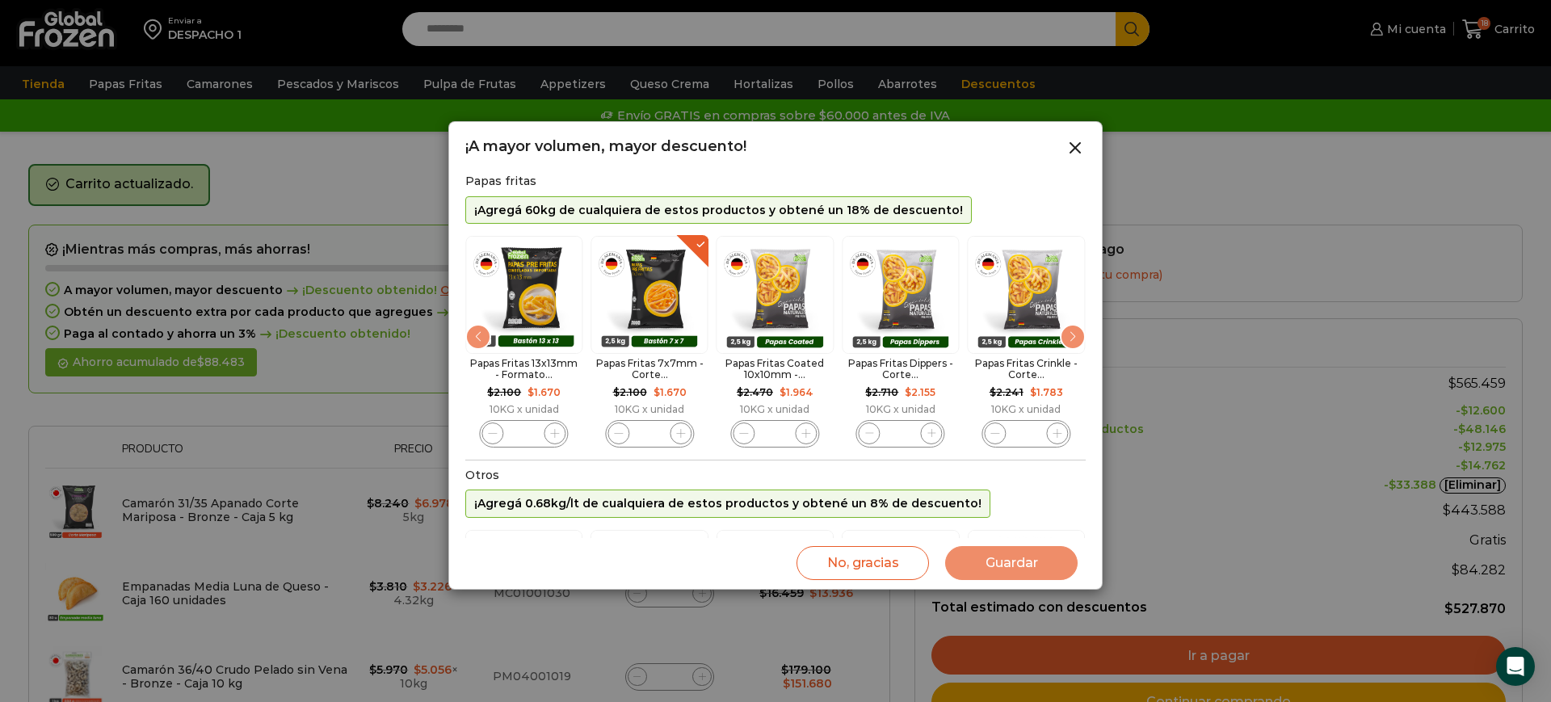
click at [1077, 339] on div "Next slide" at bounding box center [1073, 337] width 26 height 26
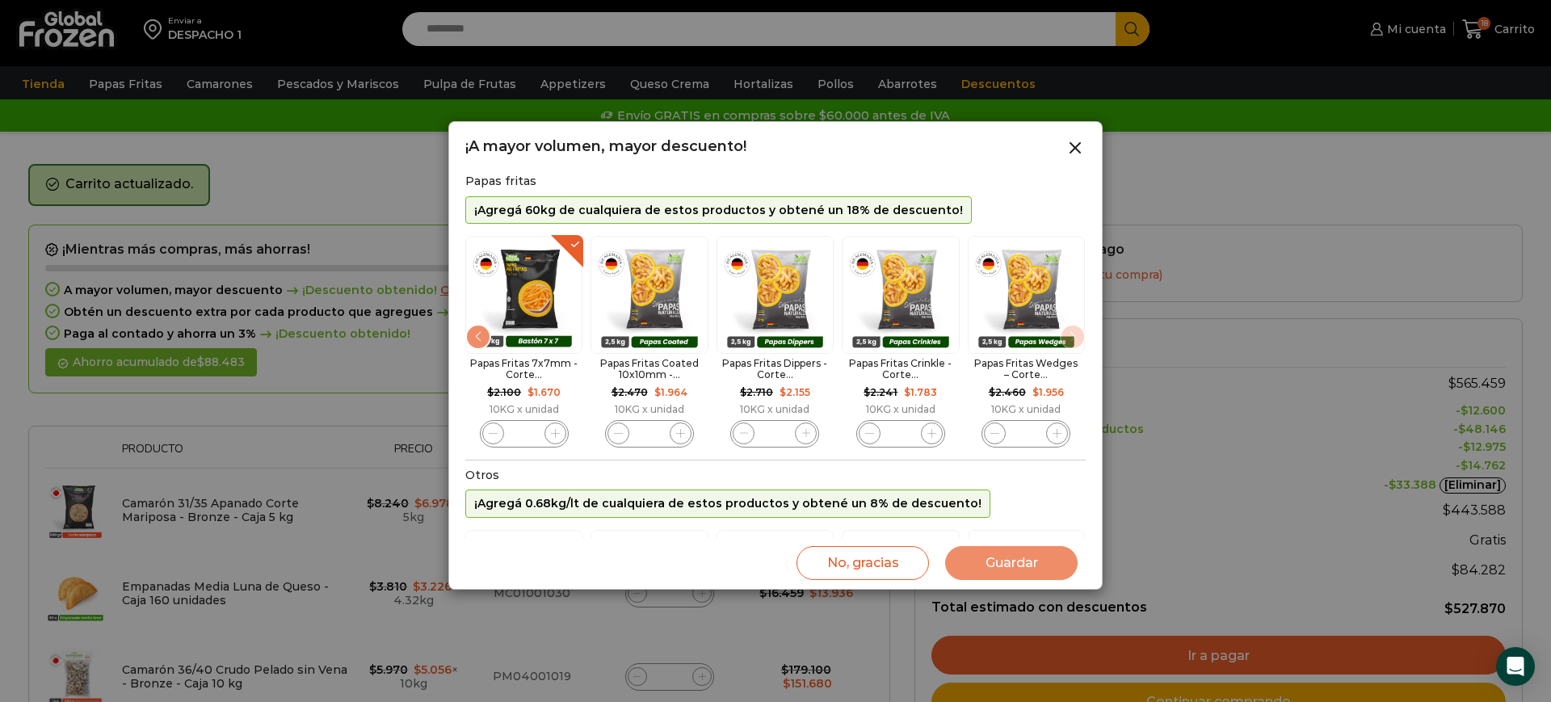
click at [1280, 72] on div at bounding box center [775, 351] width 1551 height 702
click at [1079, 149] on icon at bounding box center [1075, 147] width 19 height 19
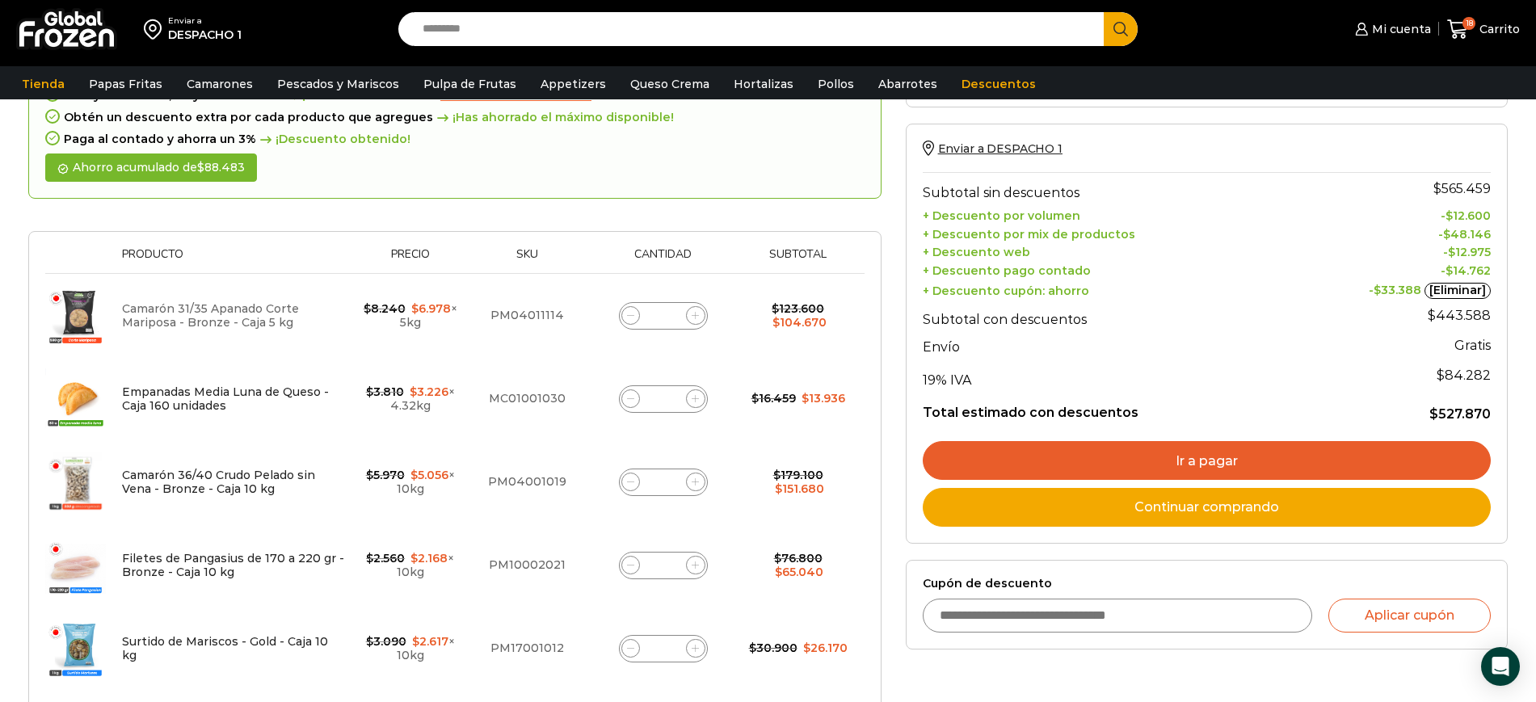
scroll to position [202, 0]
click at [263, 305] on link "Camarón 31/35 Apanado Corte Mariposa - Bronze - Caja 5 kg" at bounding box center [210, 316] width 177 height 28
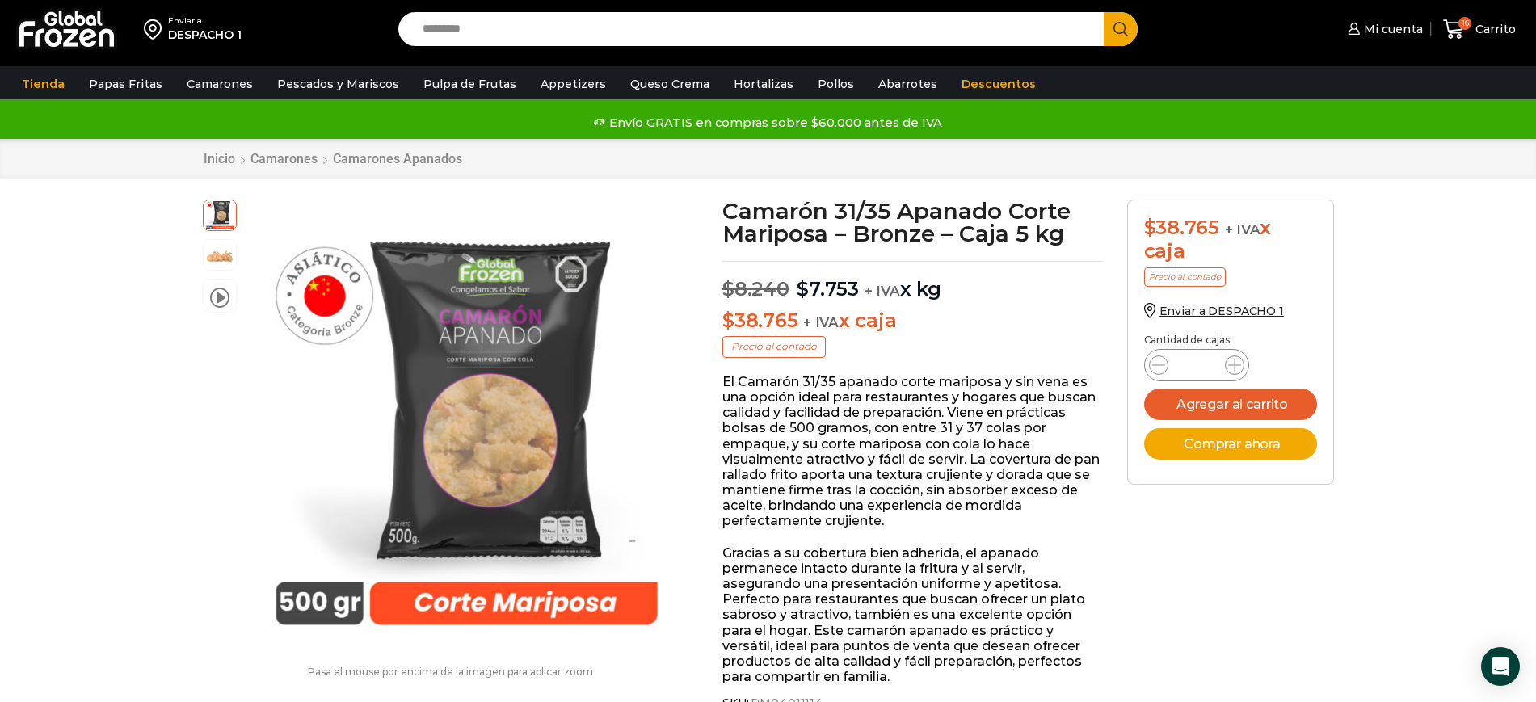
drag, startPoint x: 490, startPoint y: 34, endPoint x: 1233, endPoint y: 568, distance: 915.4
click at [1215, 408] on button "Agregar al carrito" at bounding box center [1230, 405] width 173 height 32
click at [1484, 33] on span "Carrito" at bounding box center [1493, 29] width 44 height 16
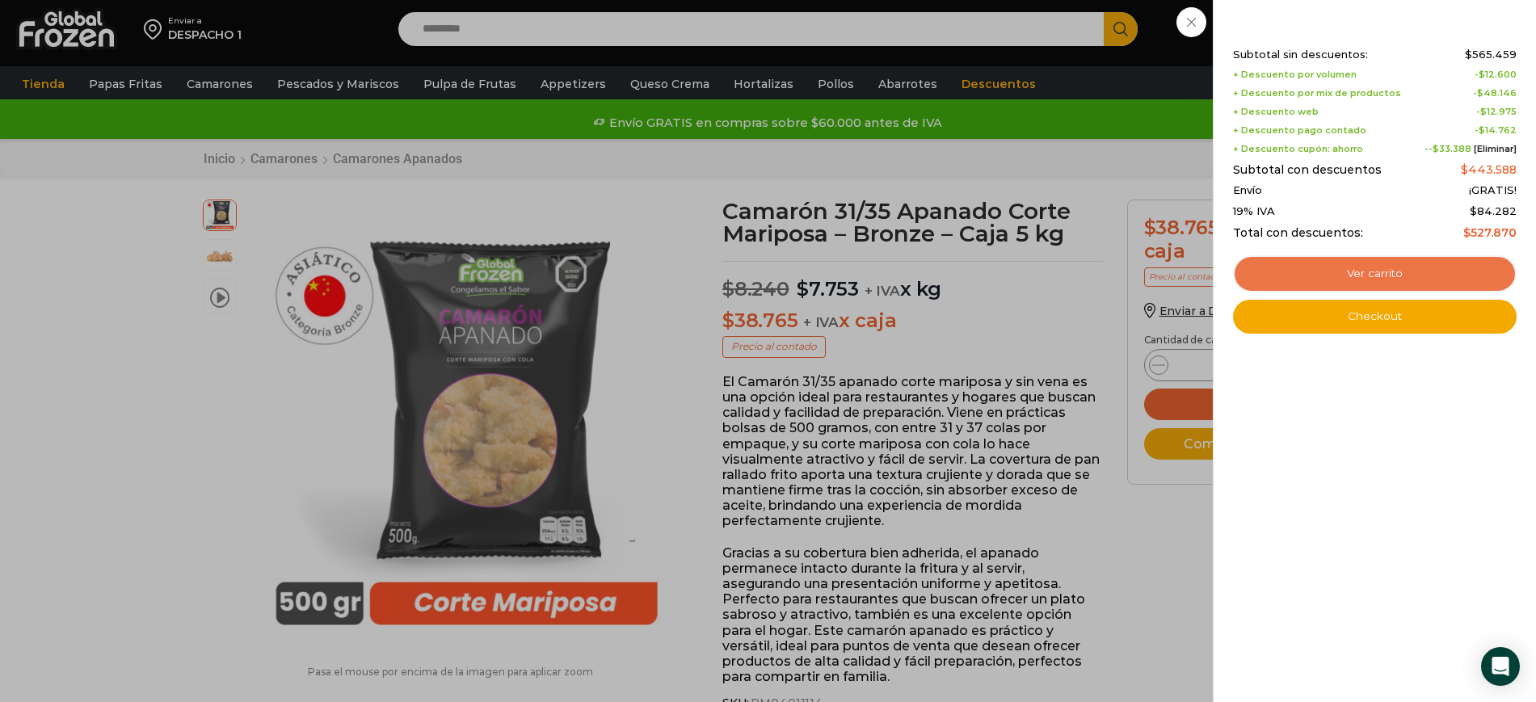
click at [1414, 272] on link "Ver carrito" at bounding box center [1375, 273] width 284 height 37
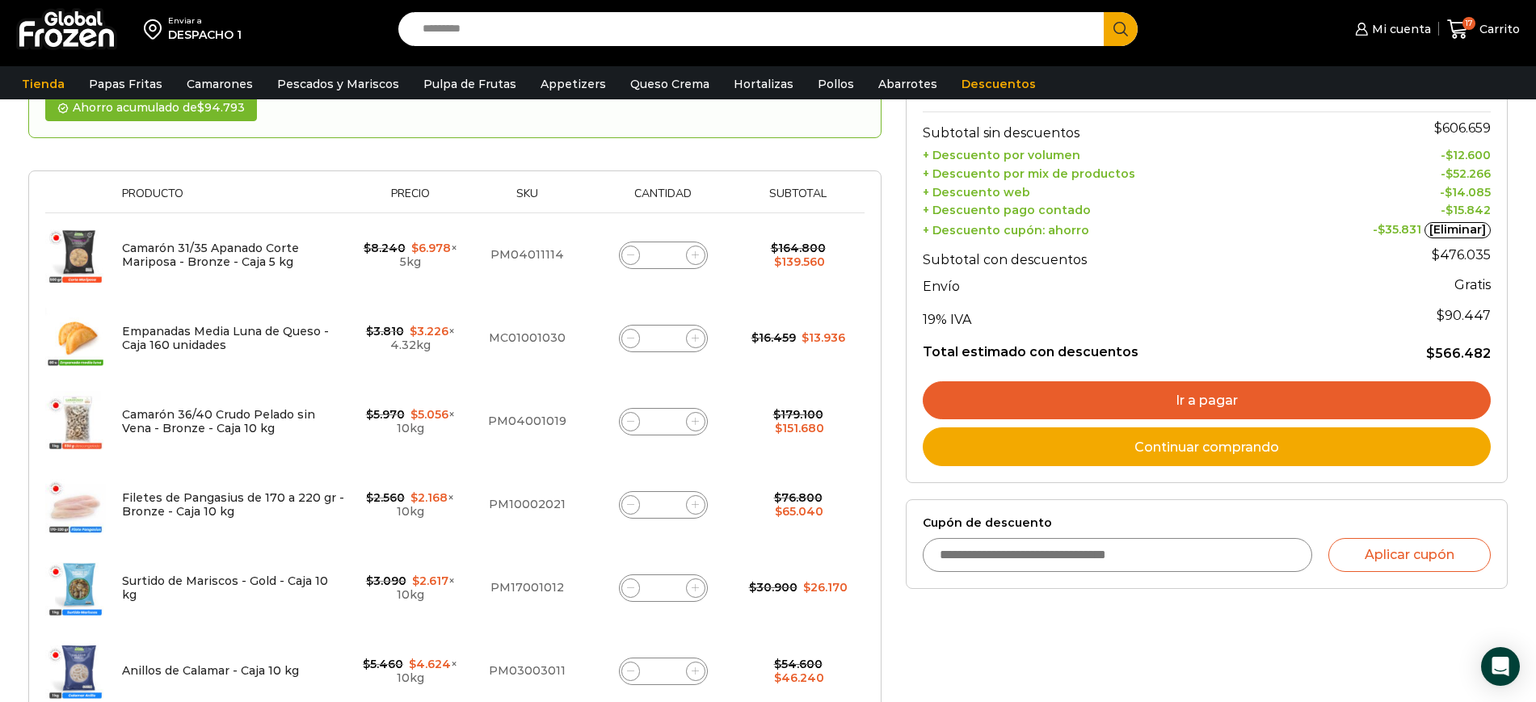
scroll to position [203, 0]
click at [692, 339] on icon at bounding box center [695, 338] width 7 height 7
type input "*"
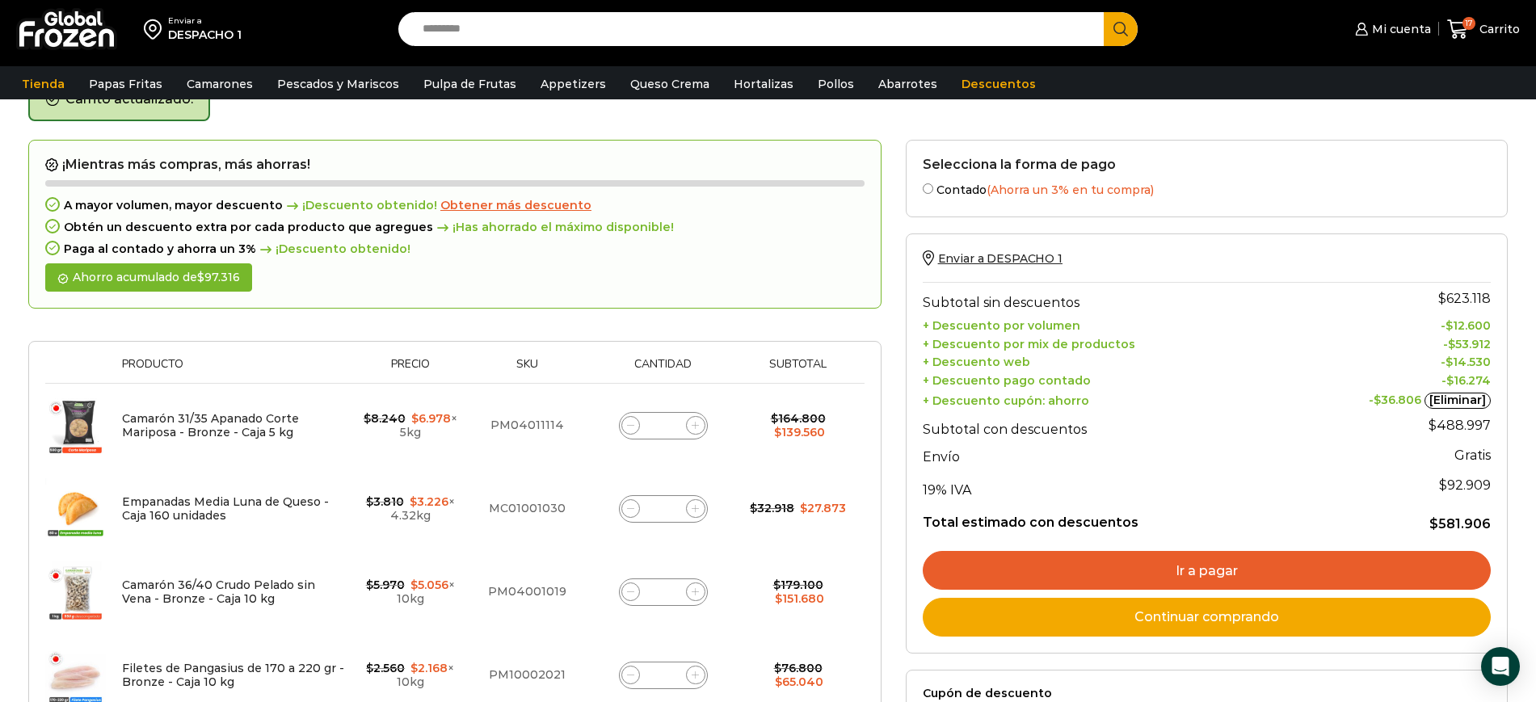
scroll to position [91, 0]
